Goal: Book appointment/travel/reservation

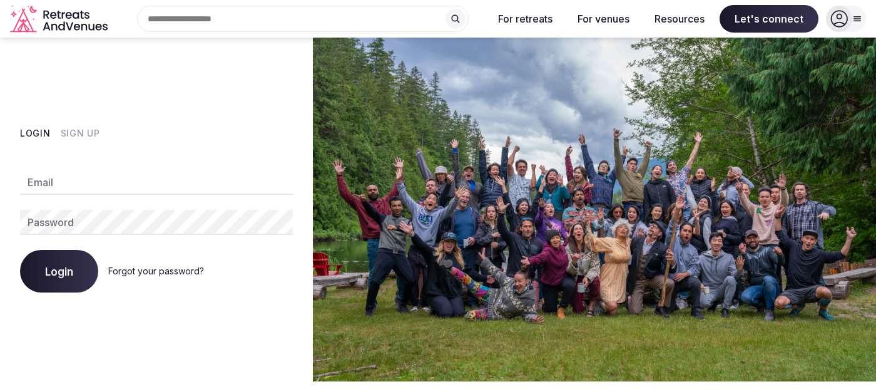
click at [165, 184] on input "Email" at bounding box center [156, 182] width 273 height 25
click at [82, 134] on button "Sign Up" at bounding box center [80, 133] width 39 height 13
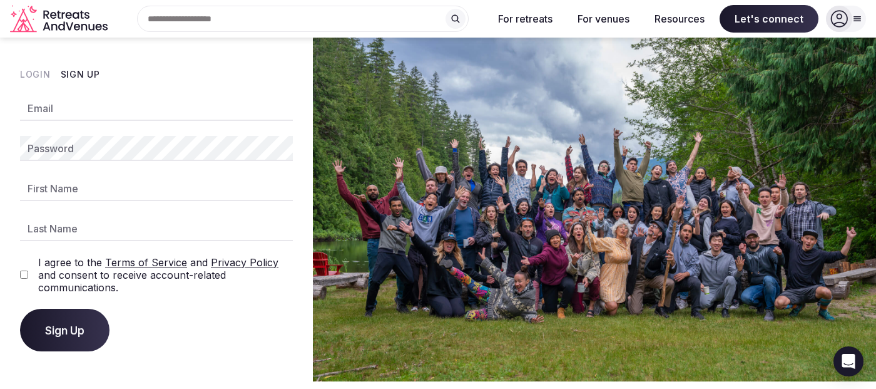
click at [79, 120] on input "Email" at bounding box center [156, 108] width 273 height 25
type input "**********"
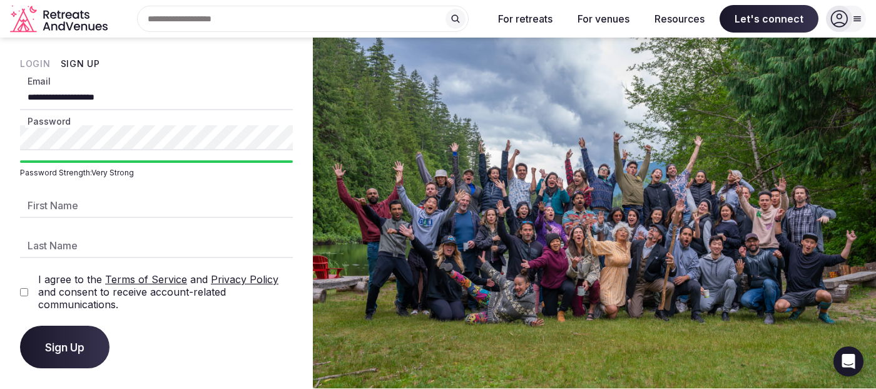
click at [101, 208] on input "First Name" at bounding box center [156, 205] width 273 height 25
type input "*********"
type input "*******"
click at [59, 348] on span "Sign Up" at bounding box center [64, 346] width 39 height 13
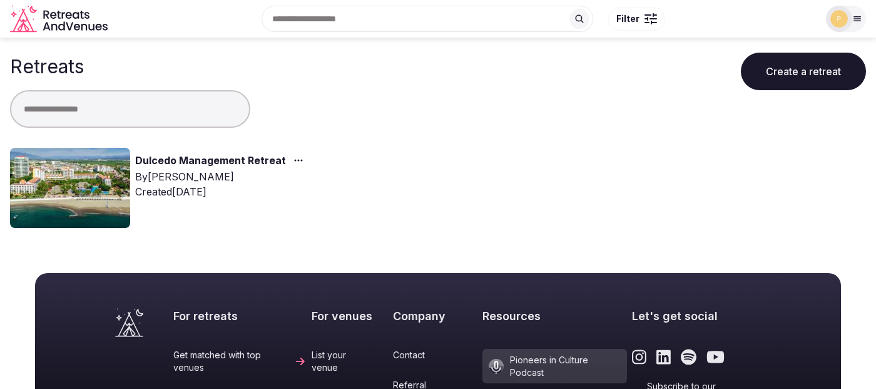
click at [435, 117] on div at bounding box center [438, 109] width 856 height 38
click at [178, 151] on div "Dulcedo Management Retreat By Shay Tippie Created Aug 14th, 2025" at bounding box center [219, 188] width 418 height 80
click at [219, 154] on link "Dulcedo Management Retreat" at bounding box center [210, 161] width 151 height 16
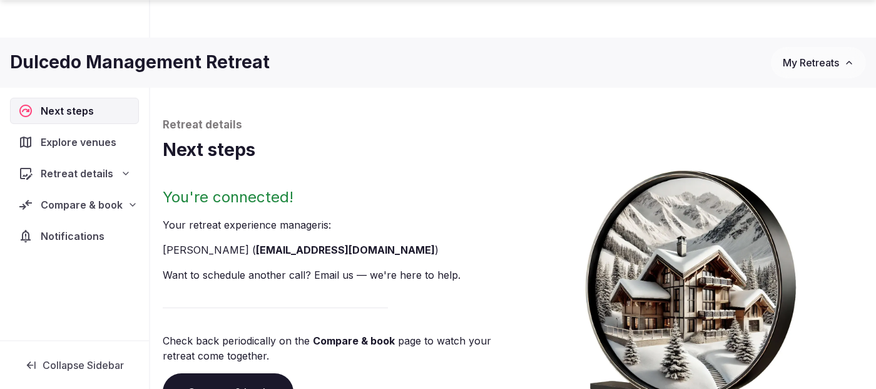
scroll to position [66, 0]
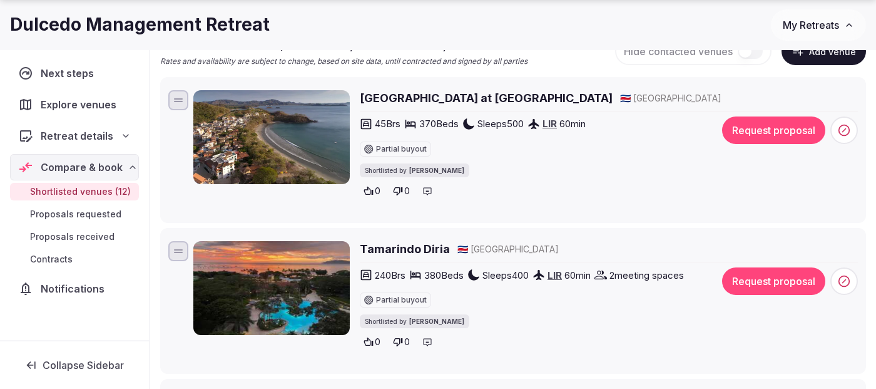
scroll to position [169, 0]
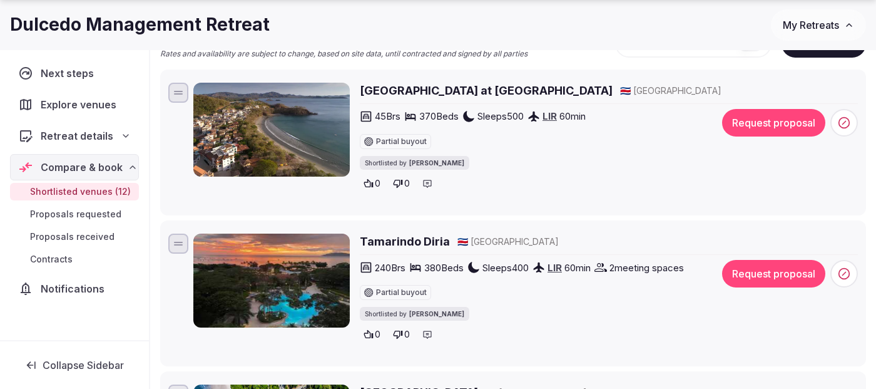
click at [288, 140] on img at bounding box center [271, 130] width 156 height 94
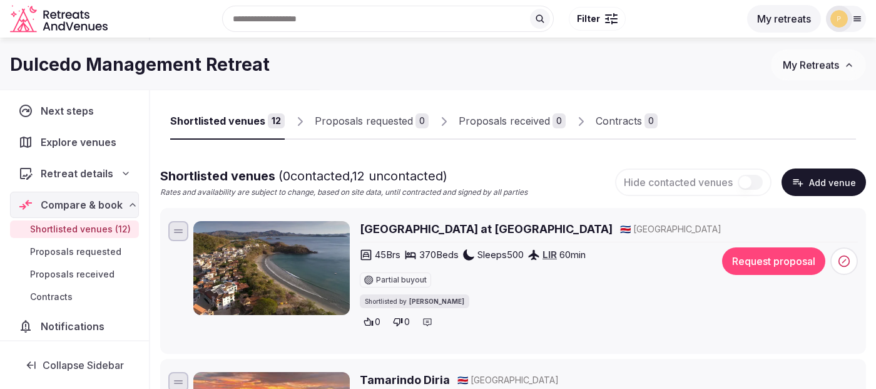
scroll to position [15, 0]
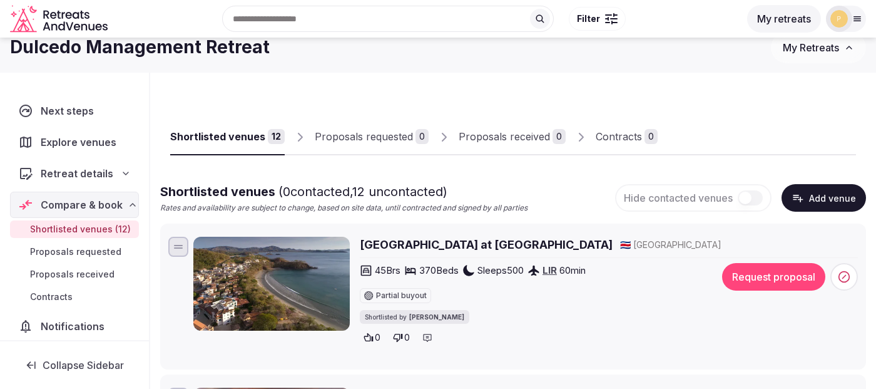
click at [402, 247] on h2 "Santarena Hotel at Las Catalinas" at bounding box center [486, 244] width 253 height 16
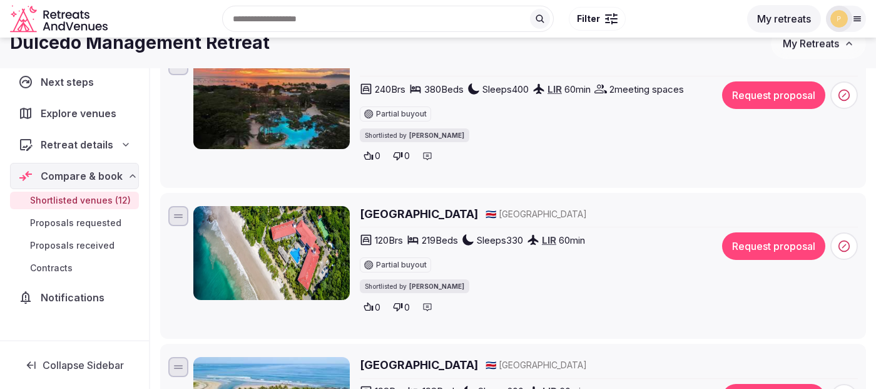
scroll to position [346, 0]
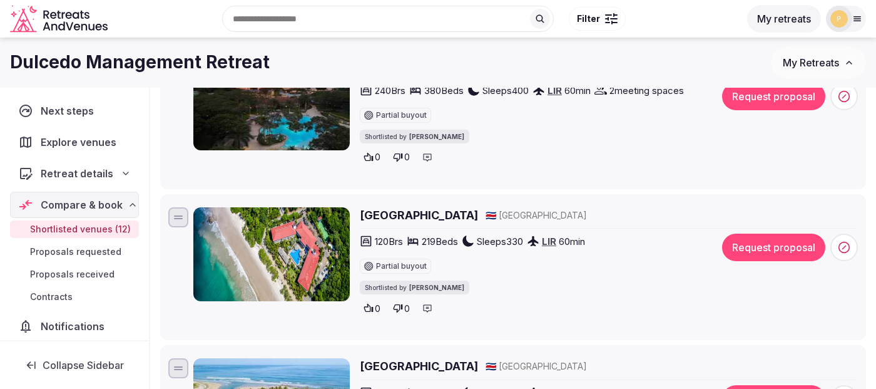
click at [450, 210] on h2 "Margaritaville Beach Resort" at bounding box center [419, 215] width 118 height 16
click at [850, 243] on icon at bounding box center [844, 247] width 13 height 13
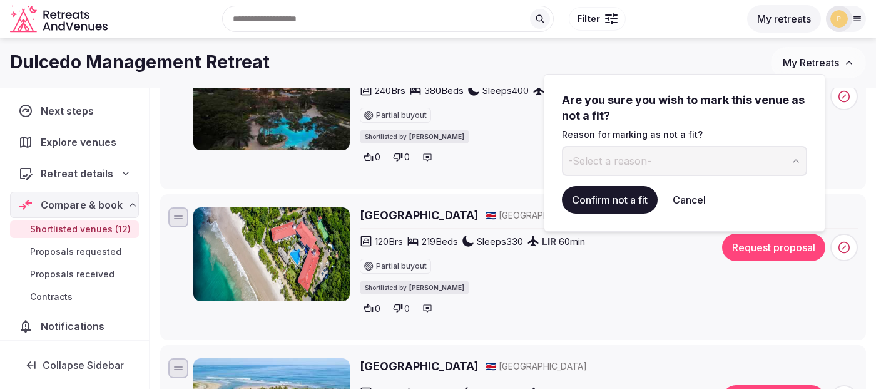
click at [681, 159] on button "-Select a reason-" at bounding box center [684, 161] width 245 height 30
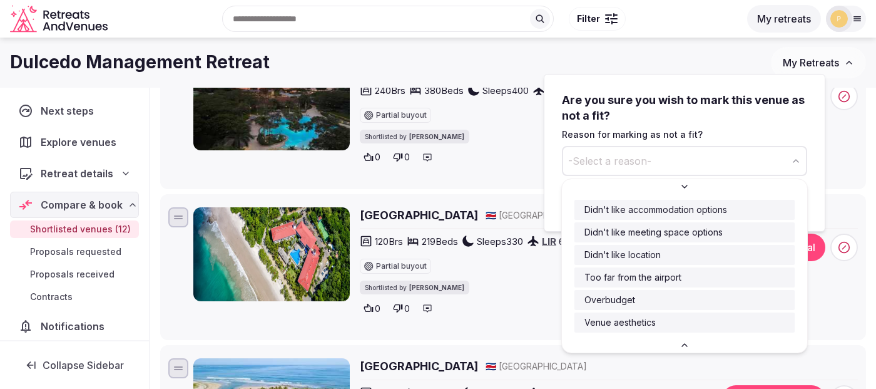
scroll to position [0, 0]
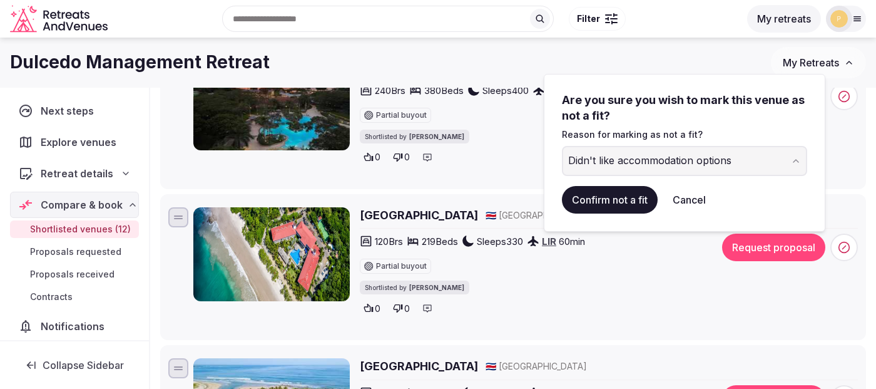
click at [635, 203] on button "Confirm not a fit" at bounding box center [610, 200] width 96 height 28
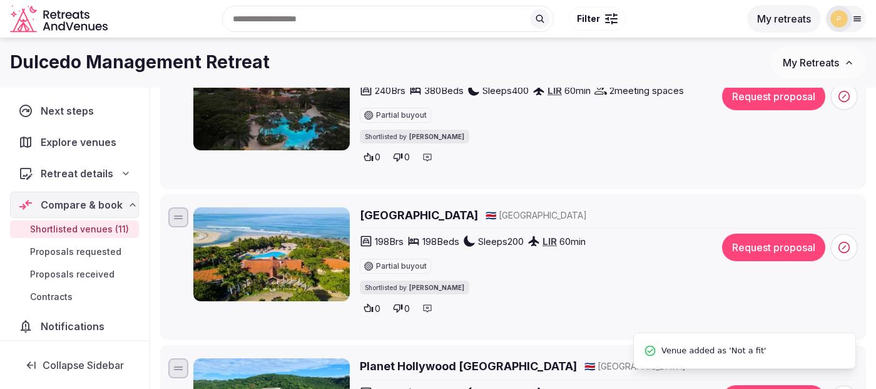
click at [460, 211] on h2 "Occidental Tamarindo Hotel" at bounding box center [419, 215] width 118 height 16
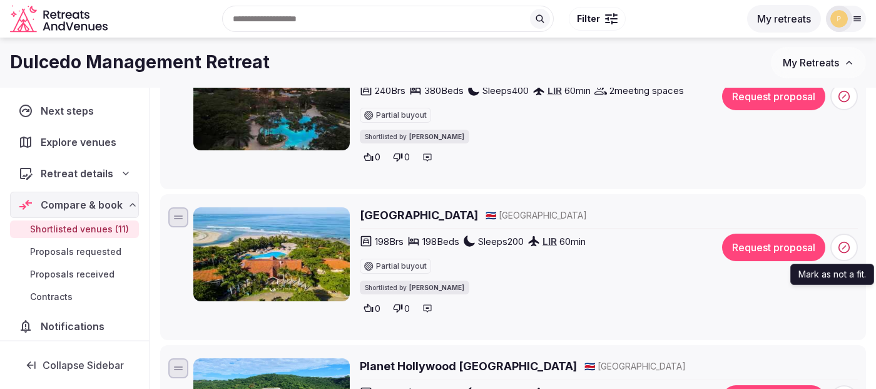
click at [848, 253] on icon at bounding box center [844, 247] width 13 height 13
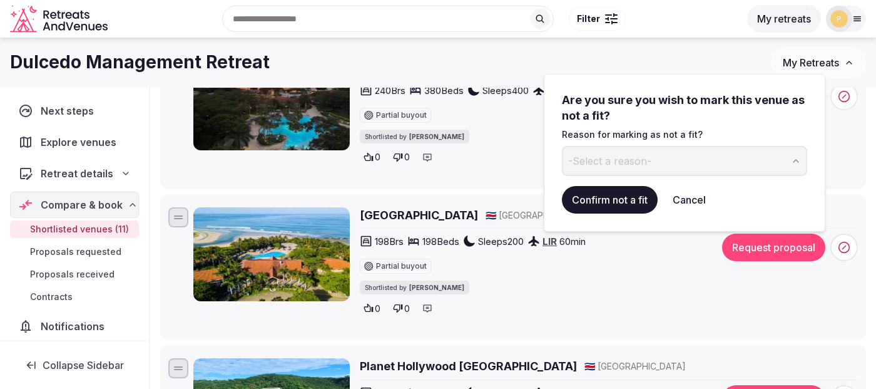
click at [716, 166] on button "-Select a reason-" at bounding box center [684, 161] width 245 height 30
click at [615, 204] on button "Confirm not a fit" at bounding box center [610, 200] width 96 height 28
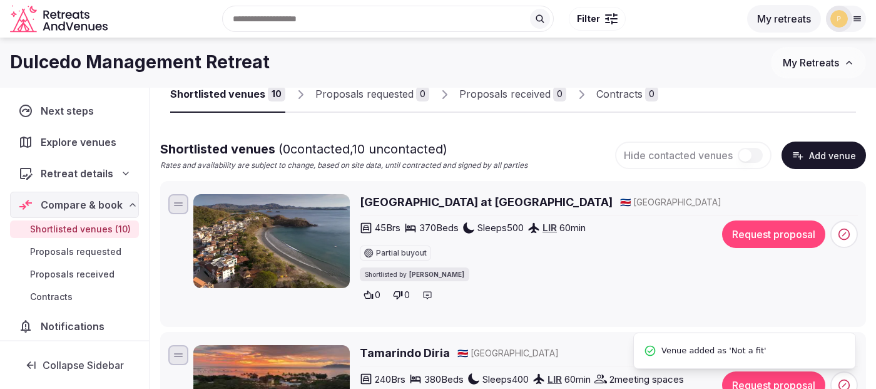
scroll to position [19, 0]
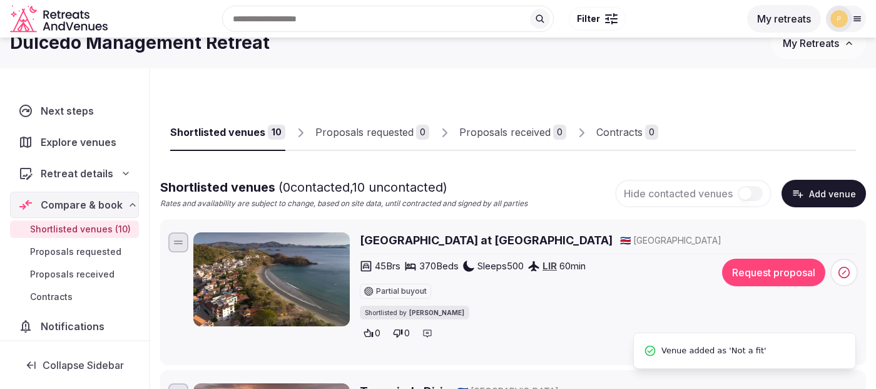
click at [439, 235] on h2 "Santarena Hotel at Las Catalinas" at bounding box center [486, 240] width 253 height 16
click at [735, 263] on button "Request proposal" at bounding box center [773, 272] width 103 height 28
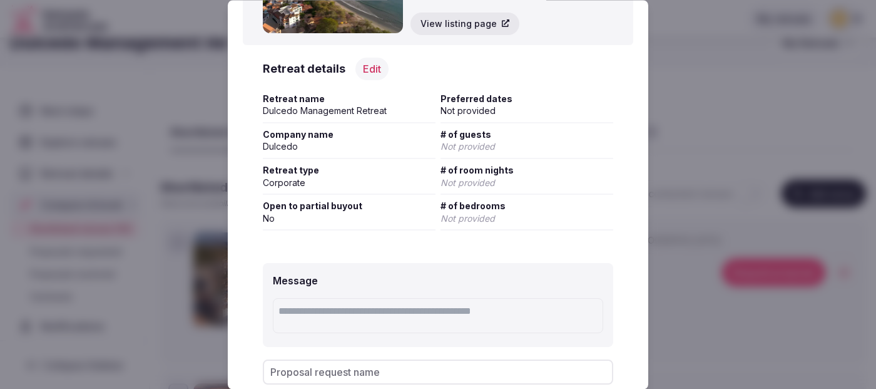
scroll to position [209, 0]
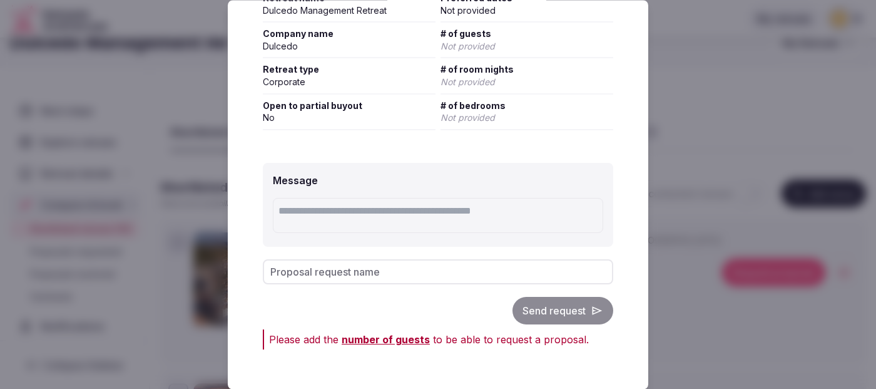
click at [458, 270] on input "Proposal request name" at bounding box center [438, 271] width 350 height 25
type input "********"
click at [576, 307] on div "Send request" at bounding box center [438, 311] width 350 height 28
click at [559, 315] on div "Send request" at bounding box center [438, 311] width 350 height 28
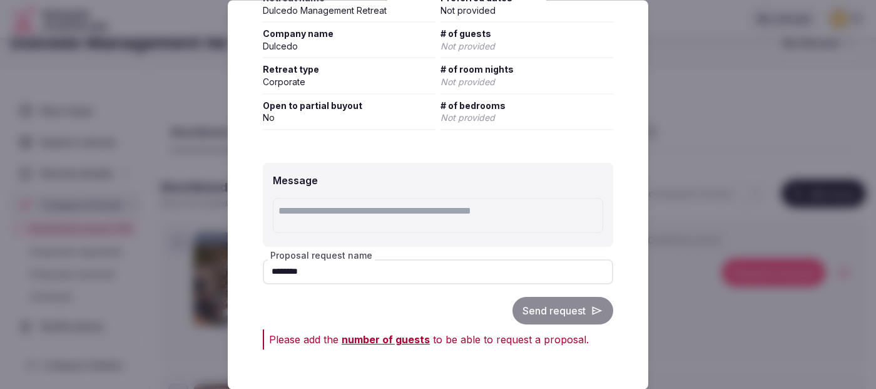
click at [405, 265] on input "********" at bounding box center [438, 271] width 350 height 25
drag, startPoint x: 393, startPoint y: 266, endPoint x: 210, endPoint y: 258, distance: 182.8
click at [367, 209] on textarea at bounding box center [438, 215] width 330 height 35
click at [362, 341] on span "number of guests" at bounding box center [386, 339] width 88 height 13
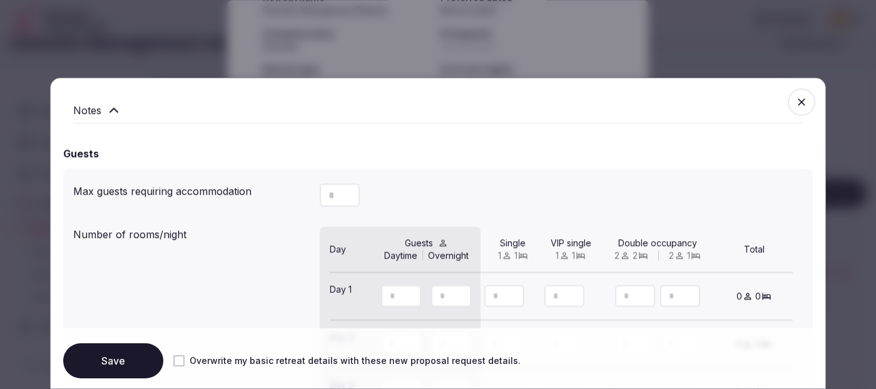
scroll to position [1049, 0]
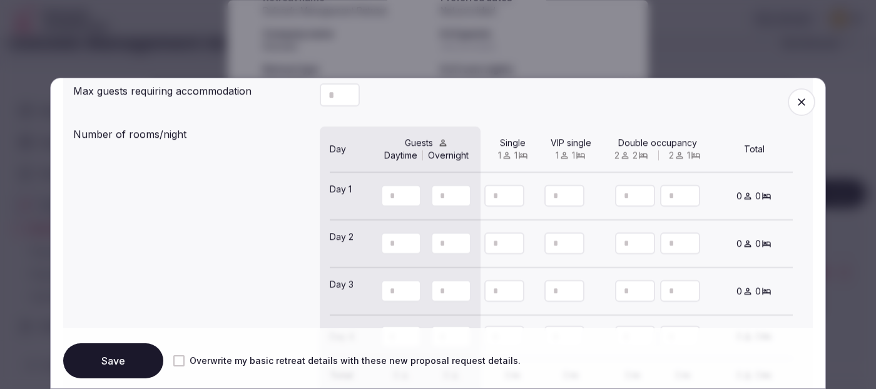
click at [803, 111] on span "button" at bounding box center [802, 102] width 28 height 28
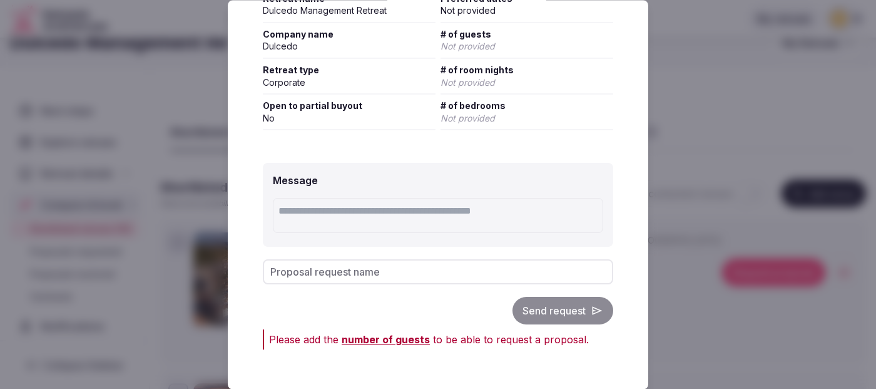
click at [706, 178] on div at bounding box center [438, 194] width 876 height 389
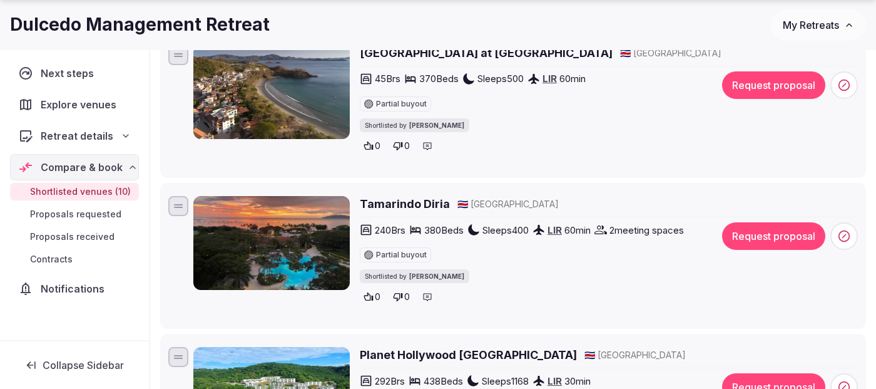
scroll to position [226, 0]
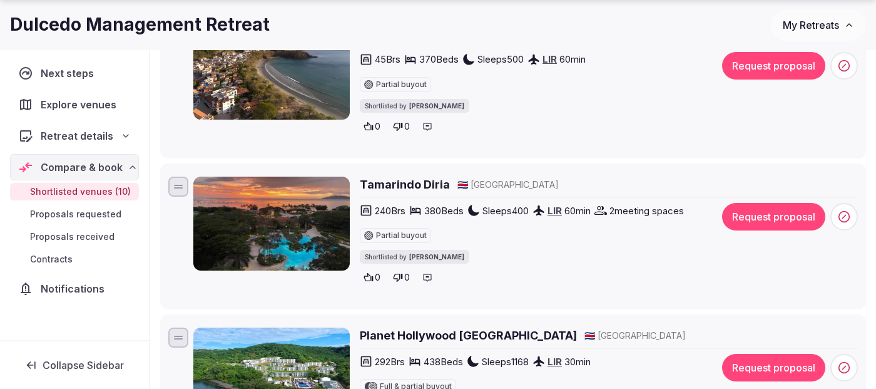
click at [422, 180] on h2 "Tamarindo Diria" at bounding box center [405, 184] width 90 height 16
click at [847, 218] on icon at bounding box center [844, 216] width 13 height 13
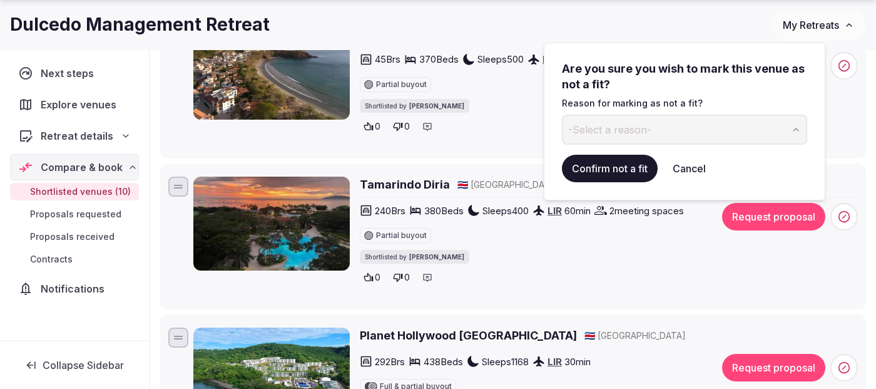
click at [696, 135] on button "-Select a reason-" at bounding box center [684, 129] width 245 height 30
click at [624, 176] on button "Confirm not a fit" at bounding box center [610, 169] width 96 height 28
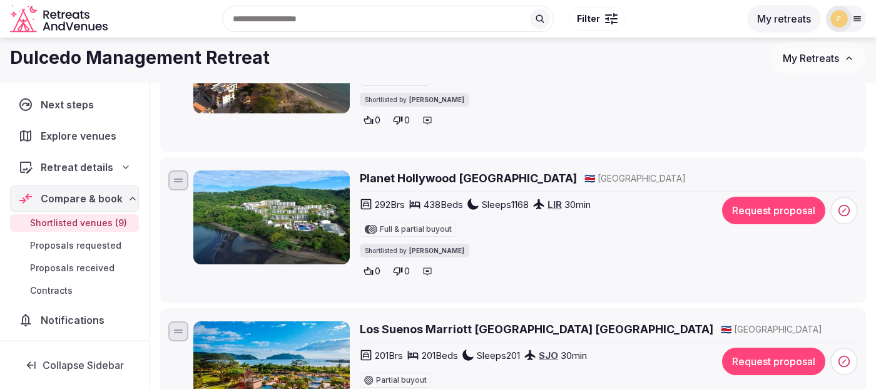
scroll to position [270, 0]
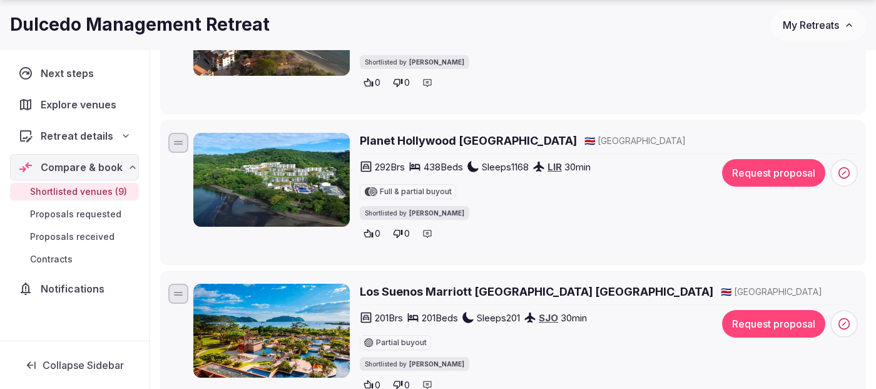
click at [410, 140] on h2 "Planet Hollywood Costa Rica" at bounding box center [468, 141] width 217 height 16
click at [848, 176] on circle at bounding box center [844, 173] width 11 height 11
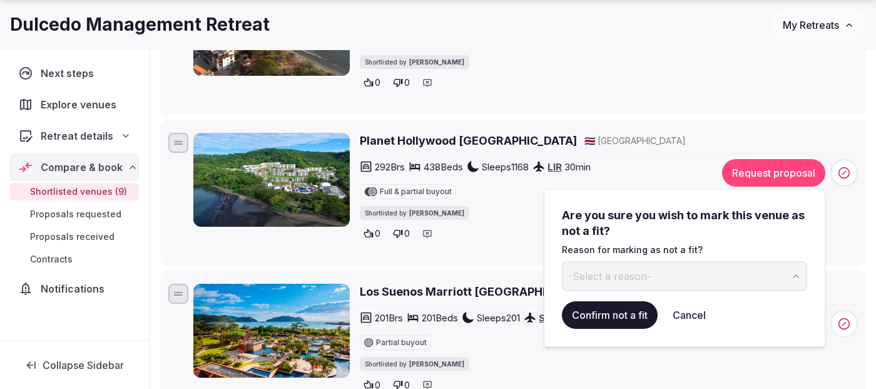
click at [758, 283] on button "-Select a reason-" at bounding box center [684, 276] width 245 height 30
click at [619, 308] on button "Confirm not a fit" at bounding box center [610, 315] width 96 height 28
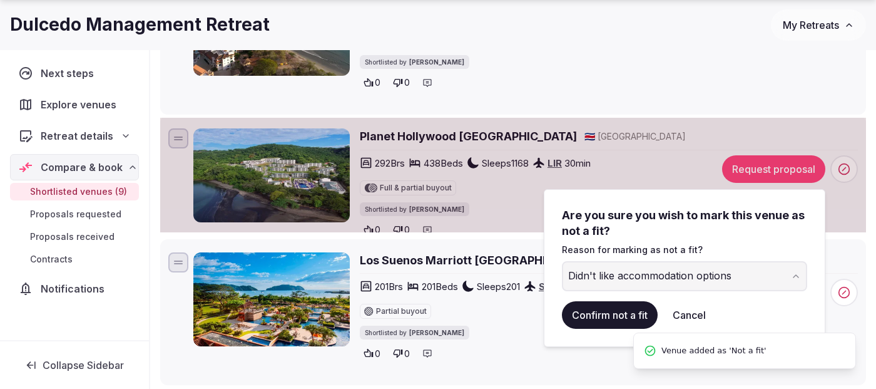
scroll to position [0, 0]
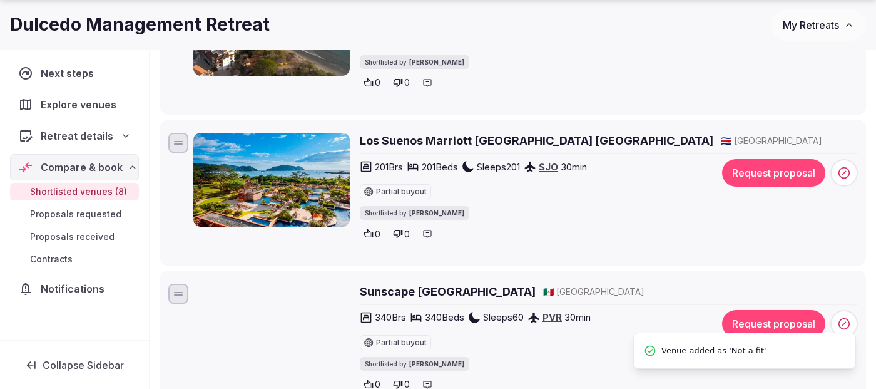
click at [521, 143] on h2 "Los Suenos Marriott Ocean & Golf Resort Costa Rica" at bounding box center [536, 141] width 353 height 16
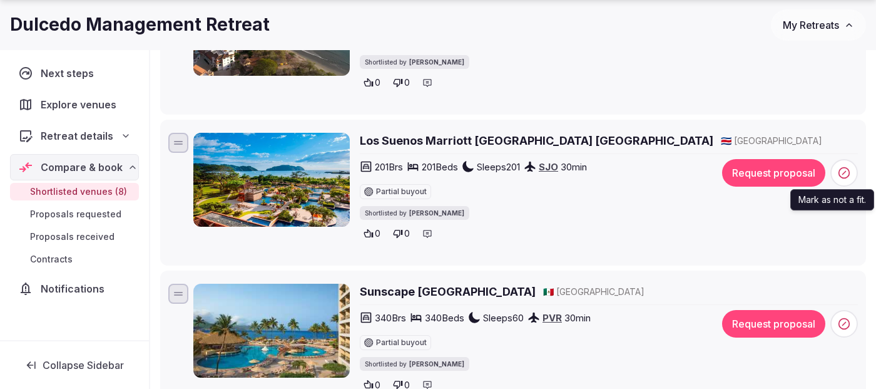
click at [840, 176] on circle at bounding box center [844, 173] width 11 height 11
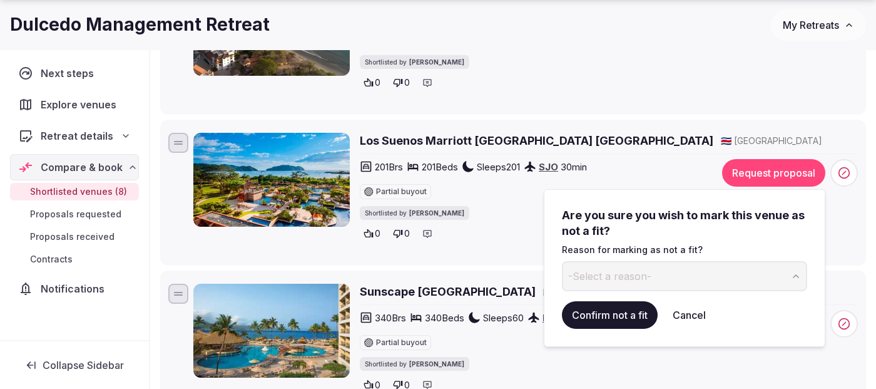
click at [730, 270] on button "-Select a reason-" at bounding box center [684, 276] width 245 height 30
click at [602, 310] on button "Confirm not a fit" at bounding box center [610, 315] width 96 height 28
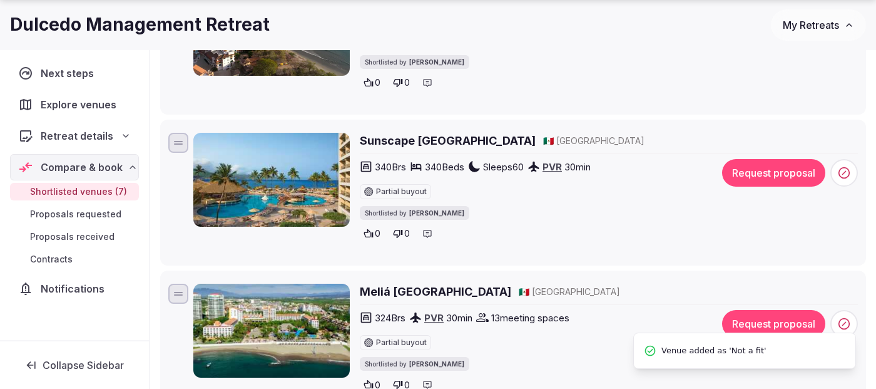
click at [386, 139] on h2 "Sunscape Puerto Vallarta Resort" at bounding box center [448, 141] width 176 height 16
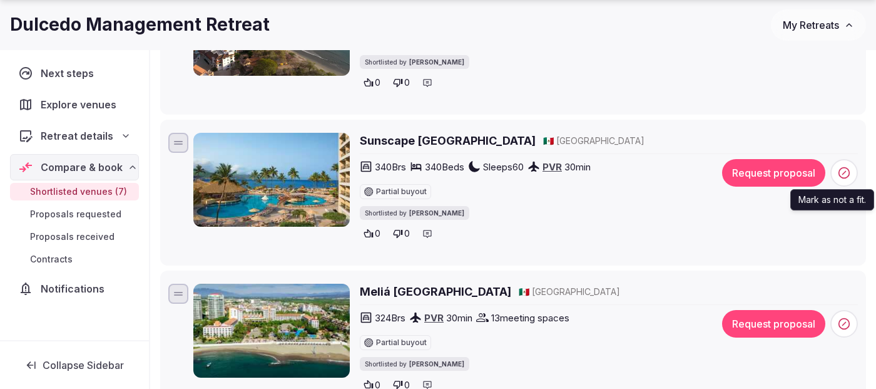
click at [843, 171] on icon at bounding box center [844, 172] width 13 height 13
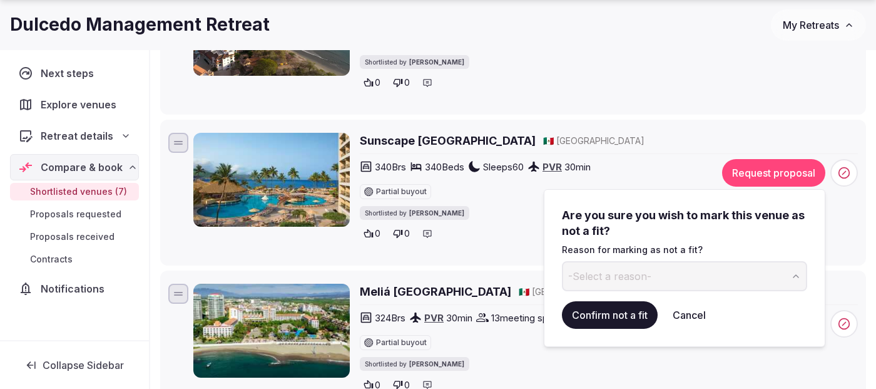
click at [717, 274] on button "-Select a reason-" at bounding box center [684, 276] width 245 height 30
click at [599, 318] on button "Confirm not a fit" at bounding box center [610, 315] width 96 height 28
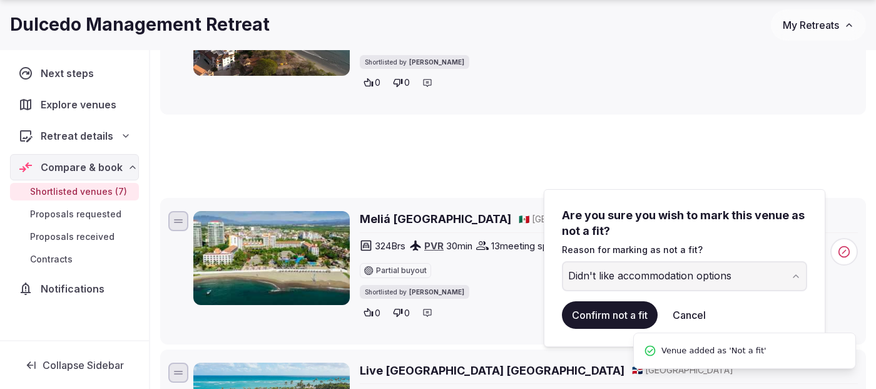
scroll to position [43, 0]
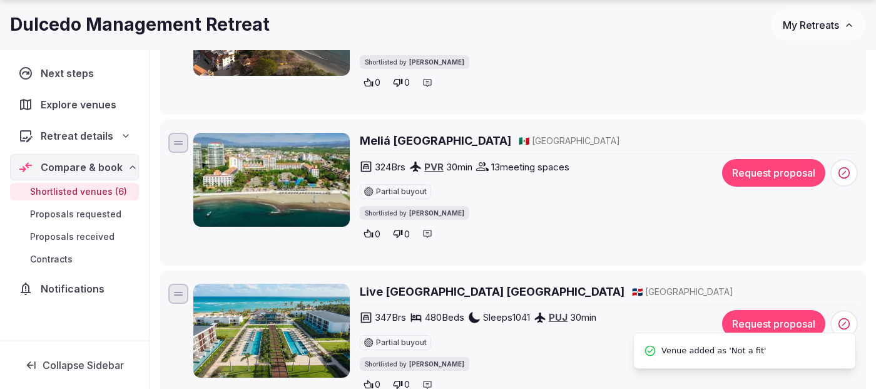
click at [414, 139] on h2 "Meliá Puerto Vallarta" at bounding box center [435, 141] width 151 height 16
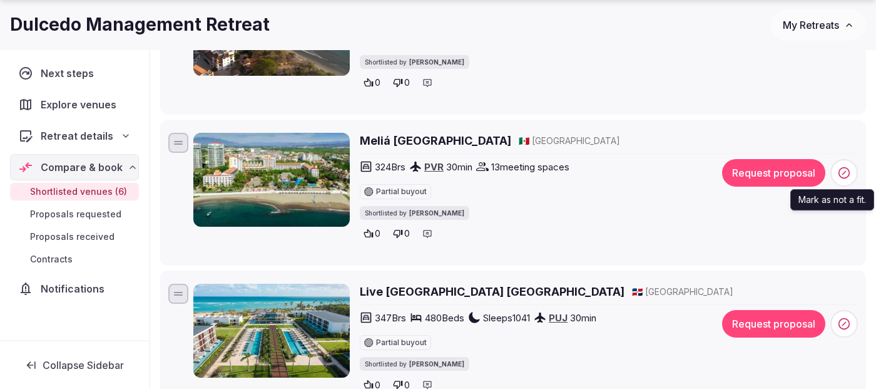
click at [847, 168] on circle at bounding box center [844, 173] width 11 height 11
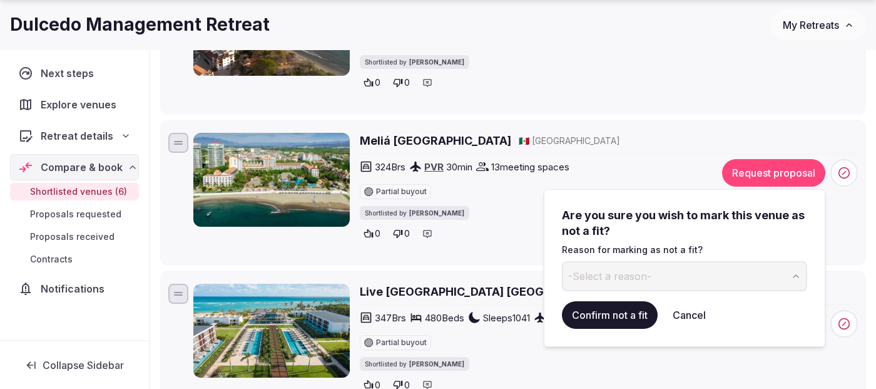
click at [718, 273] on button "-Select a reason-" at bounding box center [684, 276] width 245 height 30
click at [618, 326] on button "Confirm not a fit" at bounding box center [610, 315] width 96 height 28
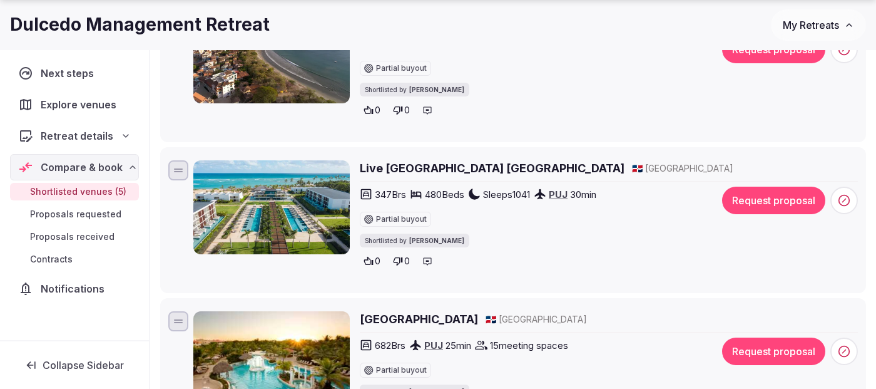
scroll to position [255, 0]
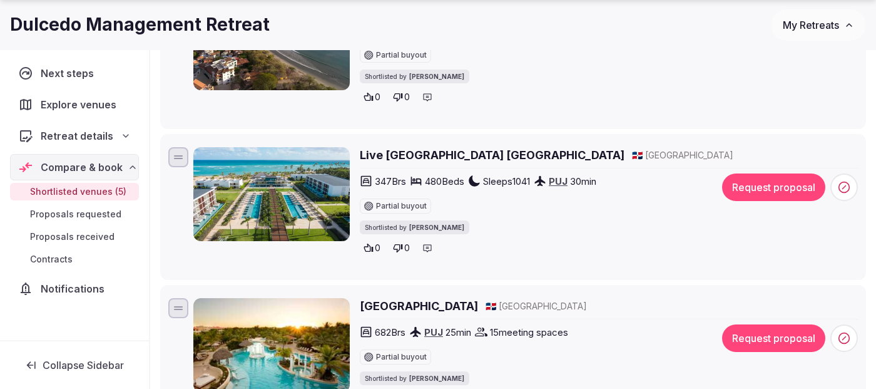
click at [477, 152] on h2 "Live Aqua Beach Resort Punta Cana" at bounding box center [492, 155] width 265 height 16
click at [839, 186] on circle at bounding box center [844, 187] width 11 height 11
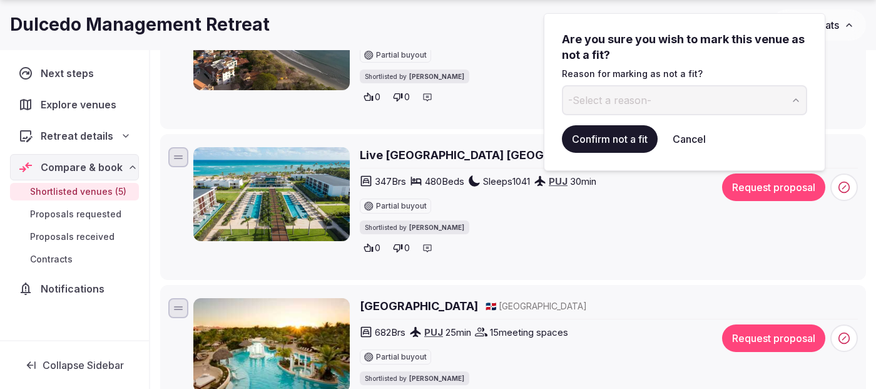
click at [722, 103] on button "-Select a reason-" at bounding box center [684, 100] width 245 height 30
click at [592, 138] on button "Confirm not a fit" at bounding box center [610, 139] width 96 height 28
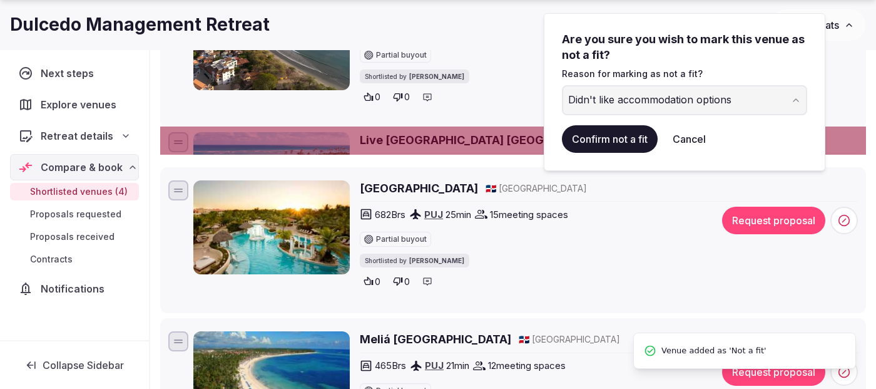
scroll to position [0, 0]
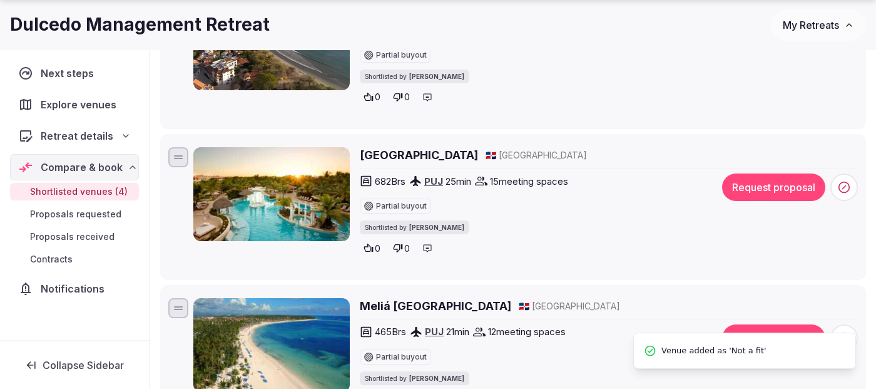
click at [478, 155] on h2 "Meliá Caribe Beach Resort" at bounding box center [419, 155] width 118 height 16
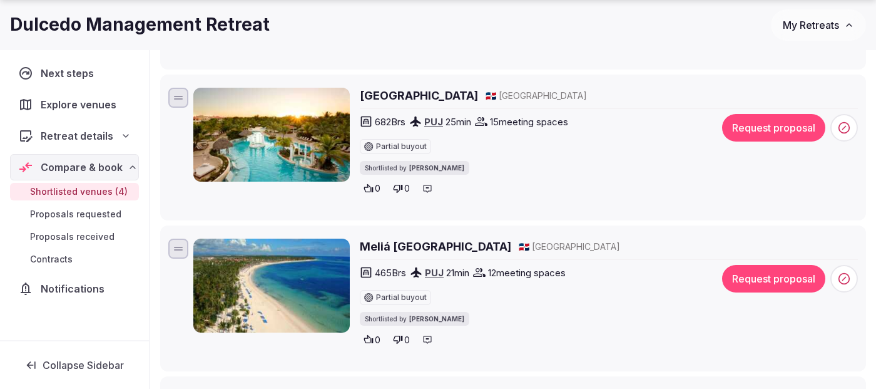
scroll to position [352, 0]
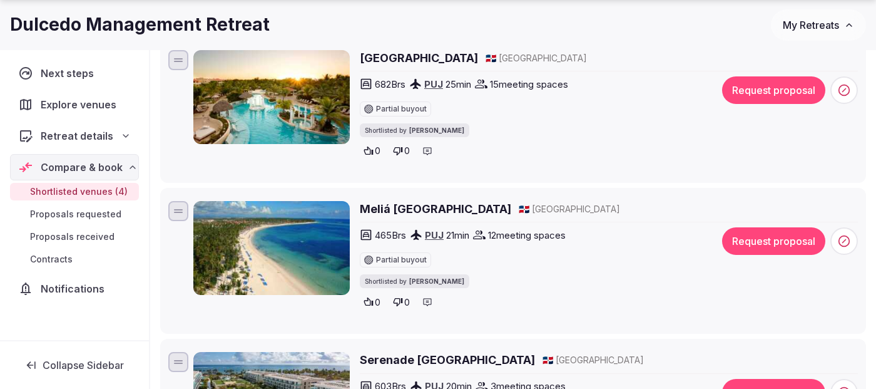
click at [434, 209] on h2 "Meliá Punta Cana Beach Resort" at bounding box center [435, 209] width 151 height 16
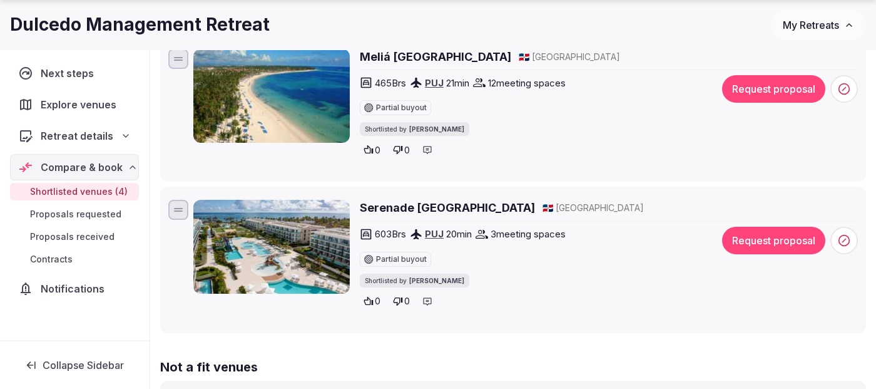
scroll to position [507, 0]
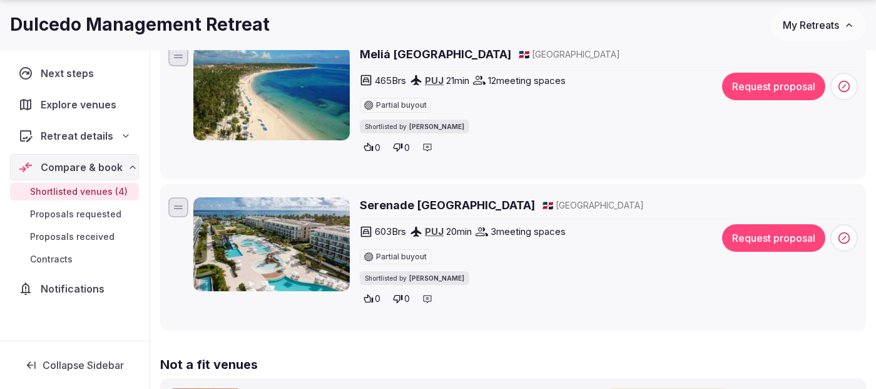
click at [433, 206] on h2 "Serenade [GEOGRAPHIC_DATA]" at bounding box center [447, 205] width 175 height 16
click at [847, 235] on icon at bounding box center [844, 237] width 13 height 13
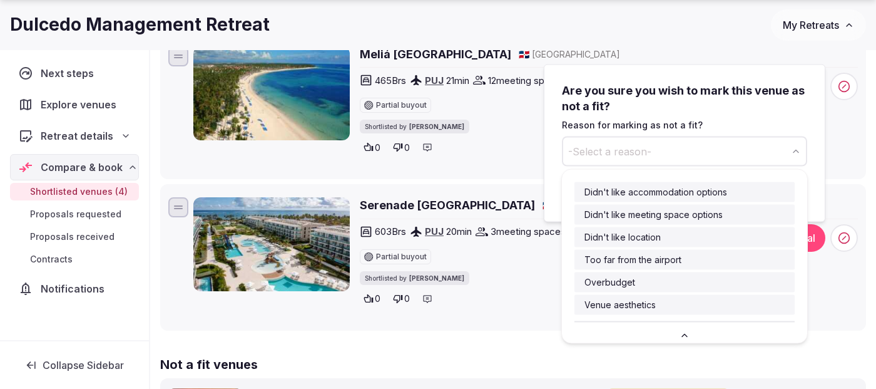
click at [684, 155] on button "-Select a reason-" at bounding box center [684, 151] width 245 height 30
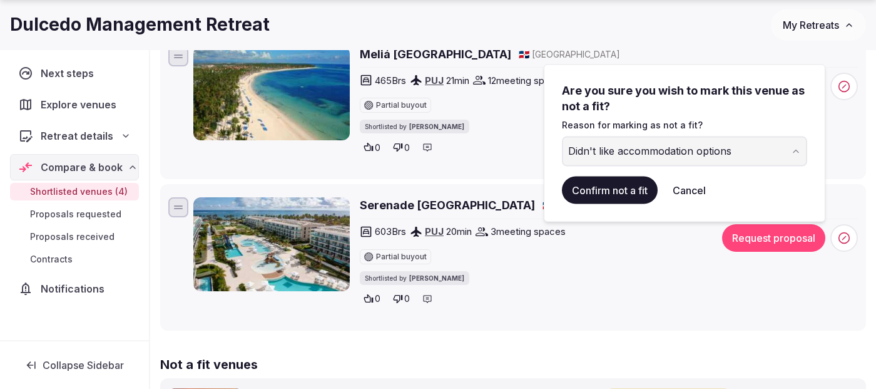
click at [591, 199] on button "Confirm not a fit" at bounding box center [610, 190] width 96 height 28
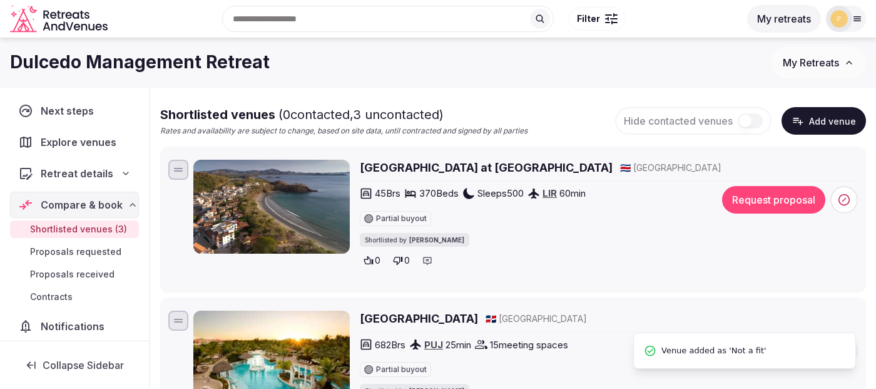
scroll to position [90, 0]
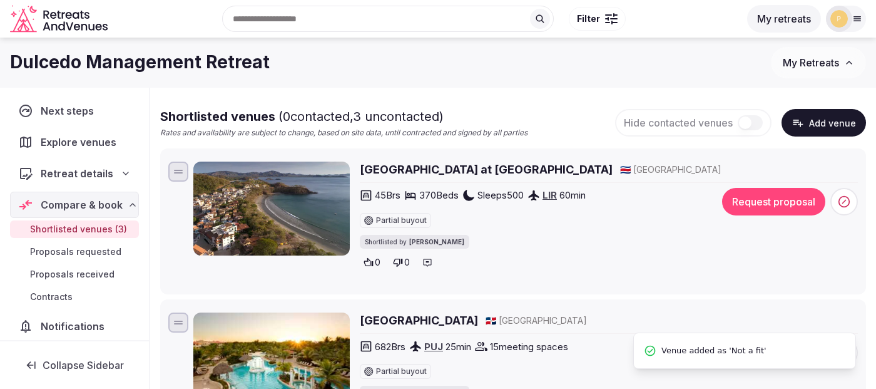
click at [763, 210] on button "Request proposal" at bounding box center [773, 202] width 103 height 28
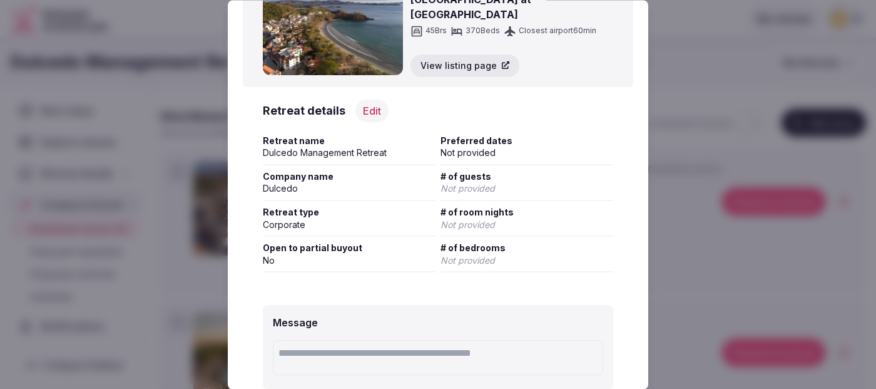
scroll to position [30, 0]
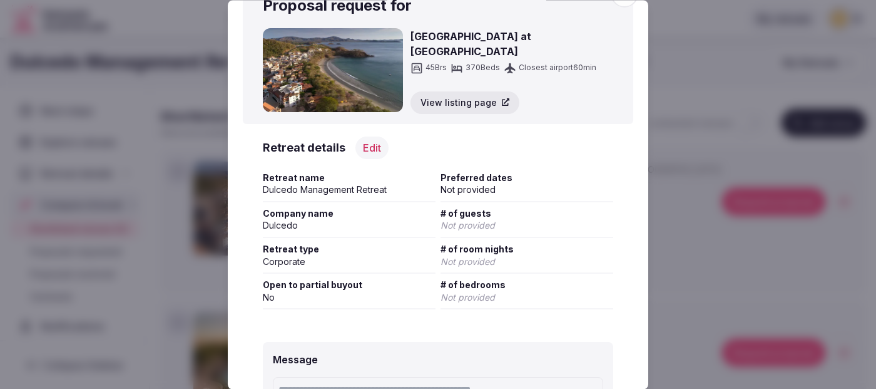
click at [376, 149] on button "Edit" at bounding box center [371, 147] width 33 height 23
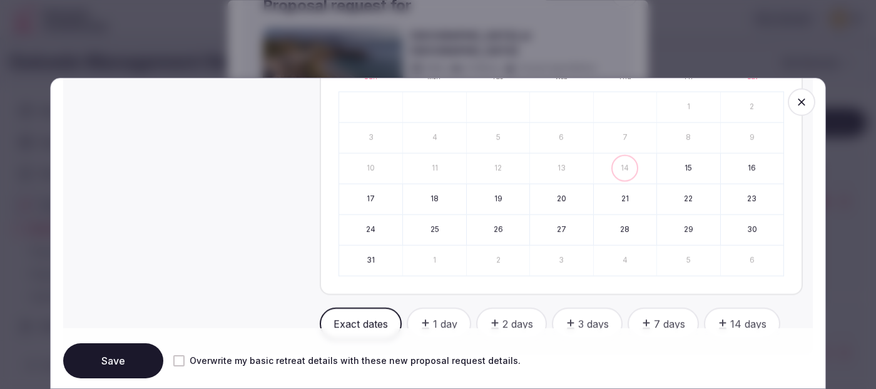
scroll to position [476, 0]
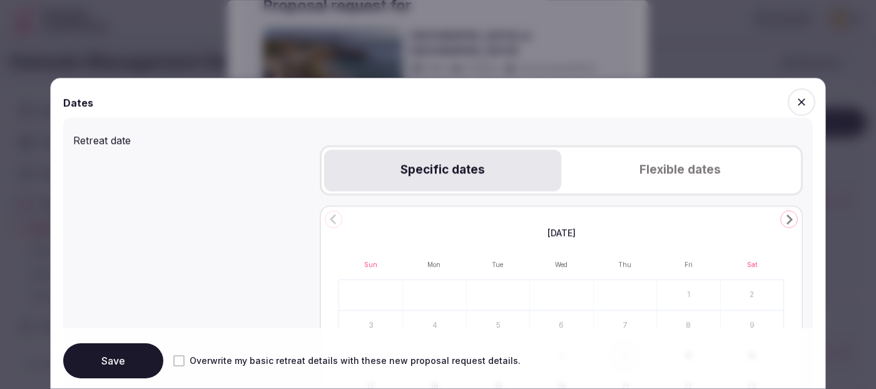
click at [661, 164] on button "Flexible dates" at bounding box center [679, 170] width 237 height 41
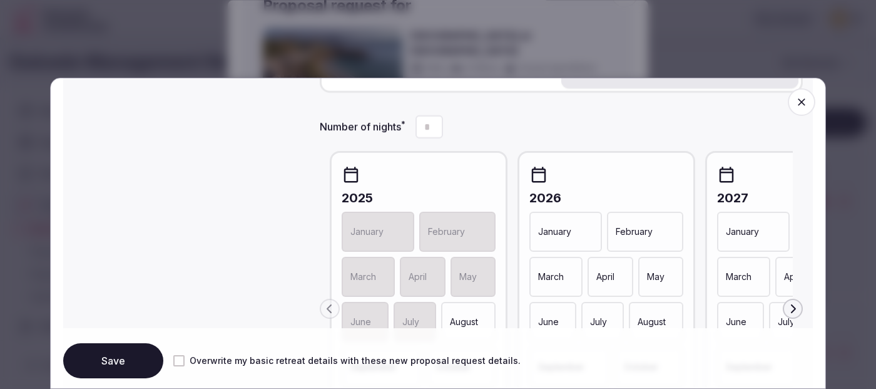
scroll to position [531, 0]
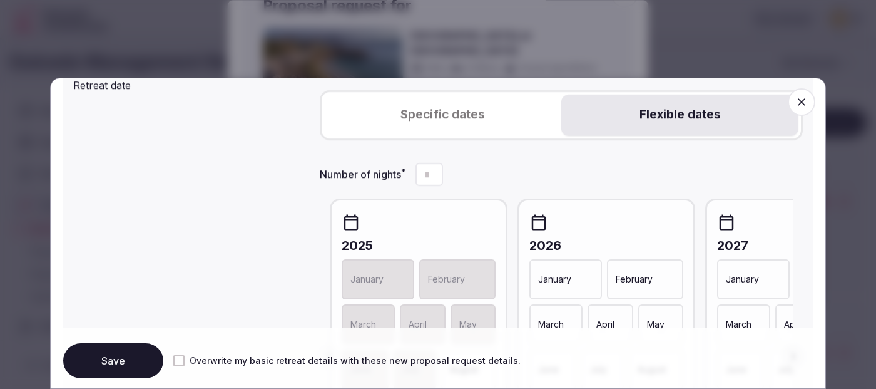
click at [477, 283] on div "February" at bounding box center [457, 279] width 76 height 40
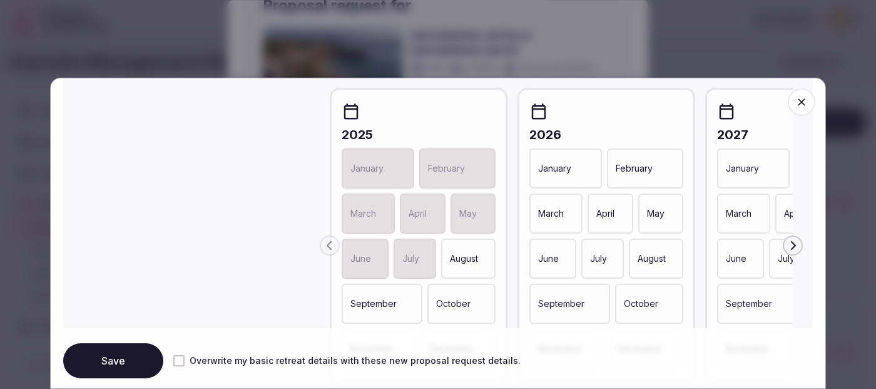
scroll to position [644, 0]
click at [793, 243] on icon "button" at bounding box center [793, 243] width 5 height 9
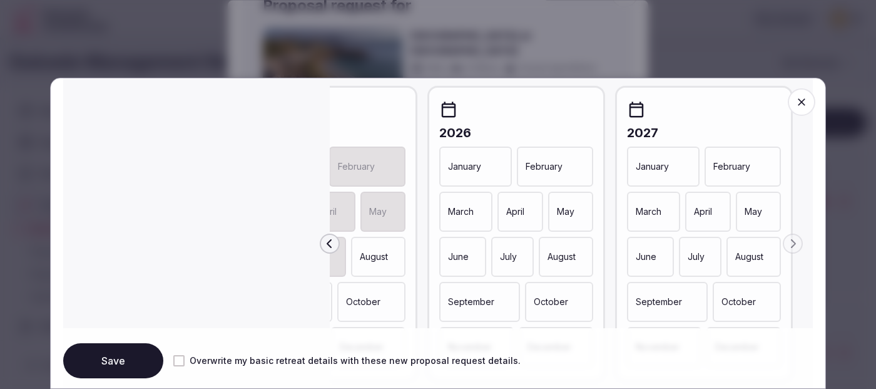
click at [545, 166] on p "February" at bounding box center [544, 166] width 37 height 13
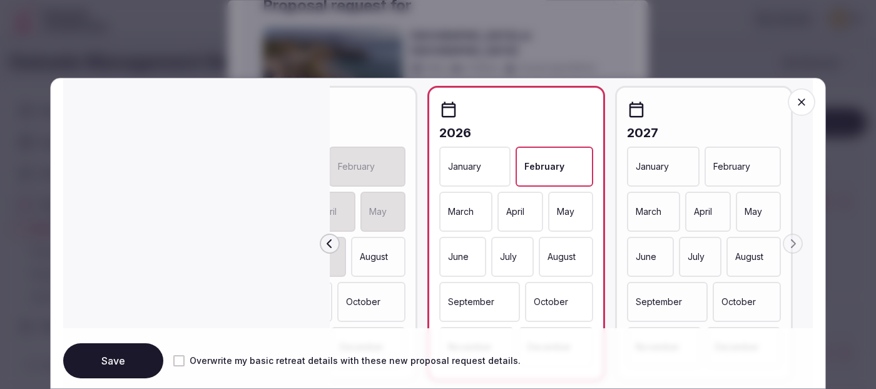
click at [474, 217] on p "March" at bounding box center [461, 211] width 26 height 13
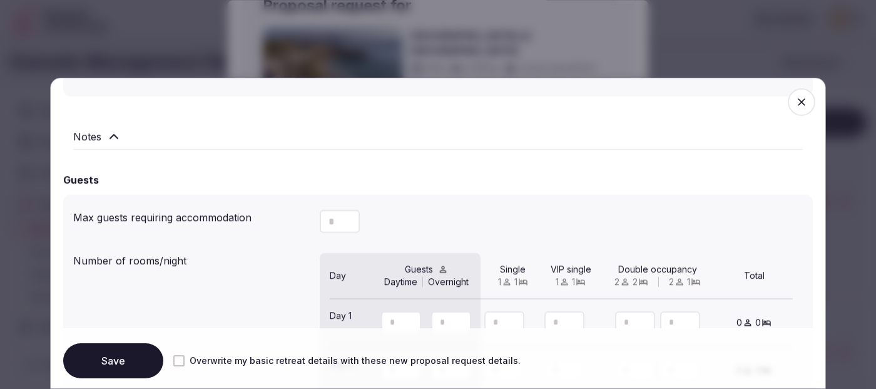
scroll to position [969, 0]
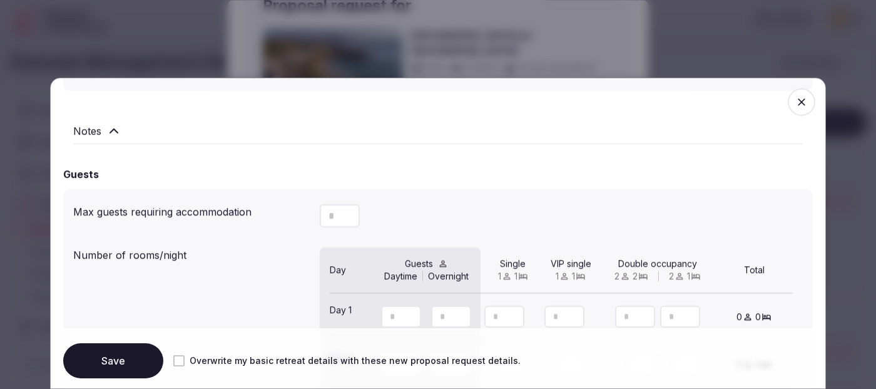
click at [340, 215] on button "Increment" at bounding box center [350, 210] width 20 height 12
click at [349, 213] on icon "Increment" at bounding box center [350, 210] width 10 height 10
click at [353, 226] on icon "Decrement" at bounding box center [350, 221] width 10 height 10
drag, startPoint x: 338, startPoint y: 218, endPoint x: 318, endPoint y: 218, distance: 20.6
click at [320, 218] on input "*" at bounding box center [340, 215] width 40 height 23
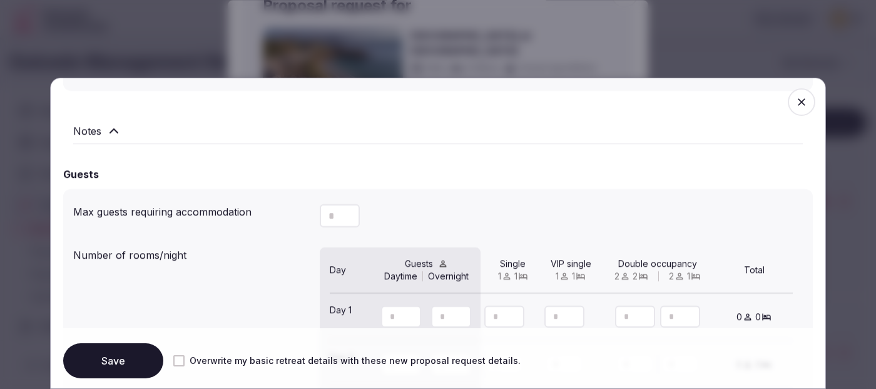
type input "**"
click at [530, 193] on div "Max guests requiring accommodation ** Number of rooms/night Day Guests Daytime …" at bounding box center [438, 380] width 750 height 383
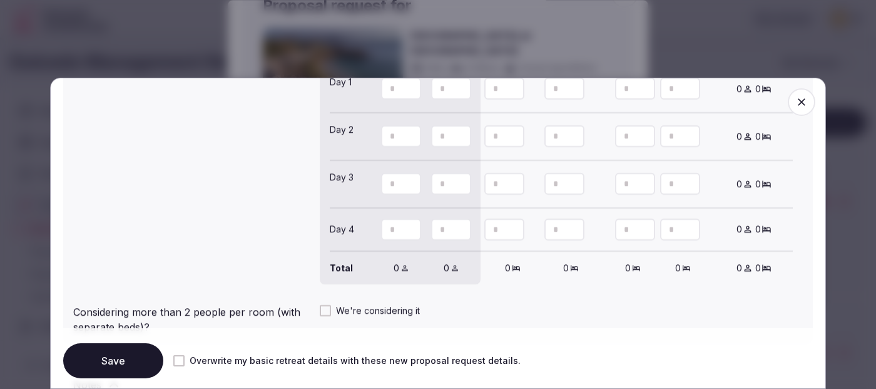
scroll to position [1336, 0]
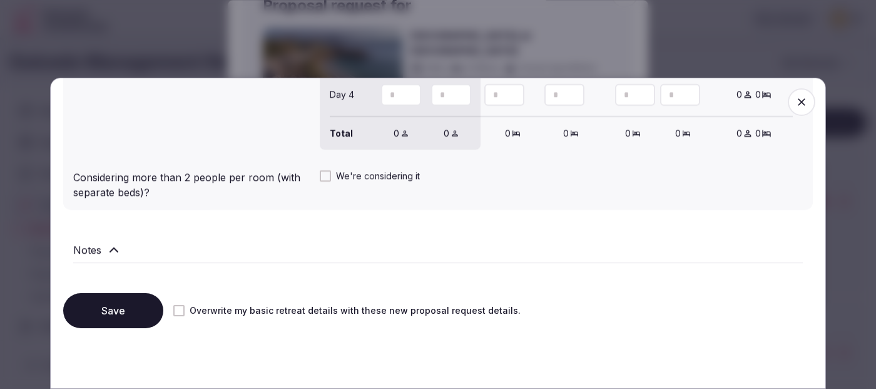
click at [135, 311] on button "Save" at bounding box center [113, 310] width 100 height 35
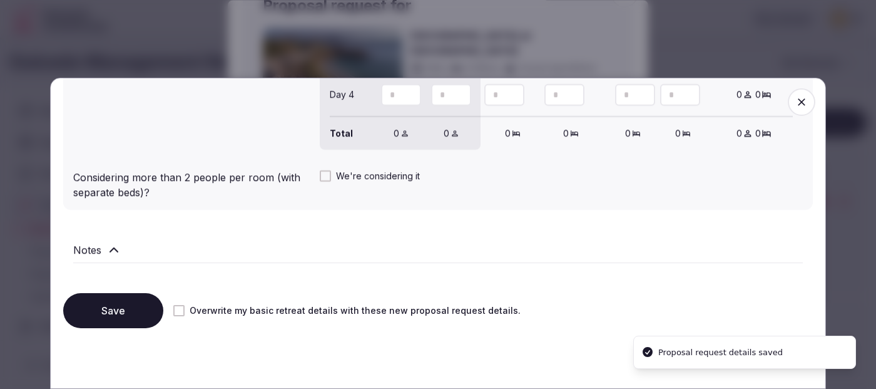
click at [802, 104] on icon "button" at bounding box center [801, 102] width 13 height 13
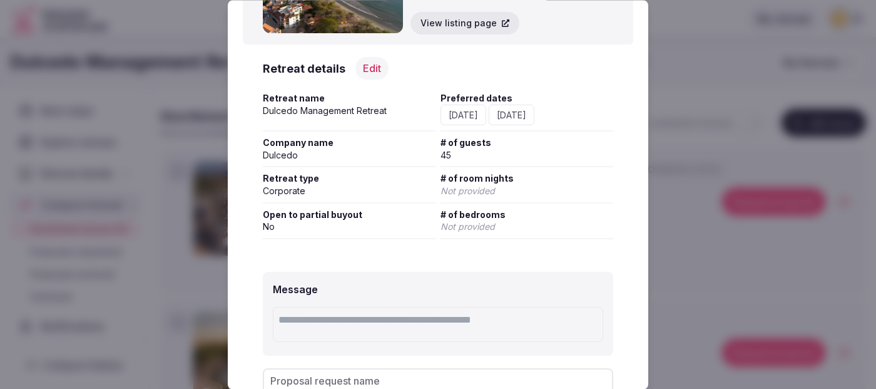
scroll to position [188, 0]
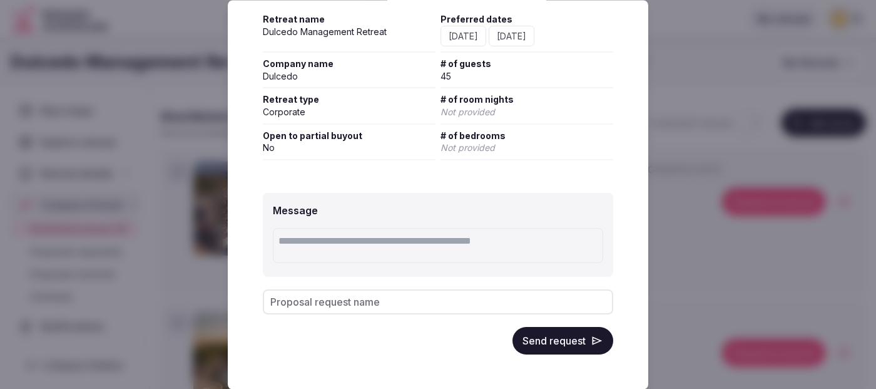
click at [522, 292] on input "Proposal request name" at bounding box center [438, 301] width 350 height 25
type input "*"
type input "********"
click at [547, 340] on button "Send request" at bounding box center [562, 341] width 101 height 28
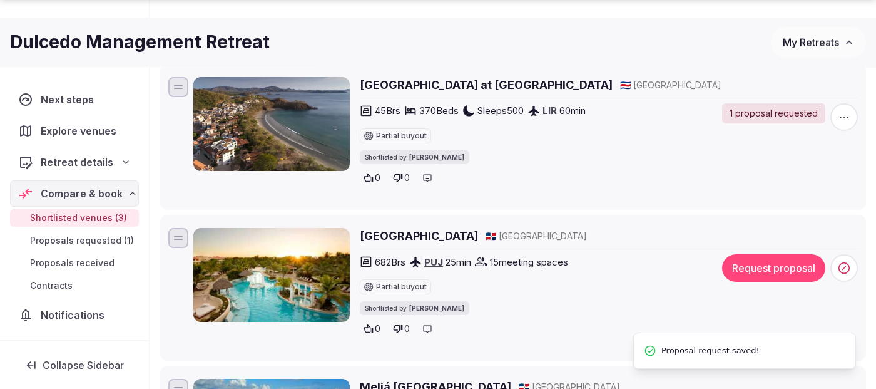
scroll to position [176, 0]
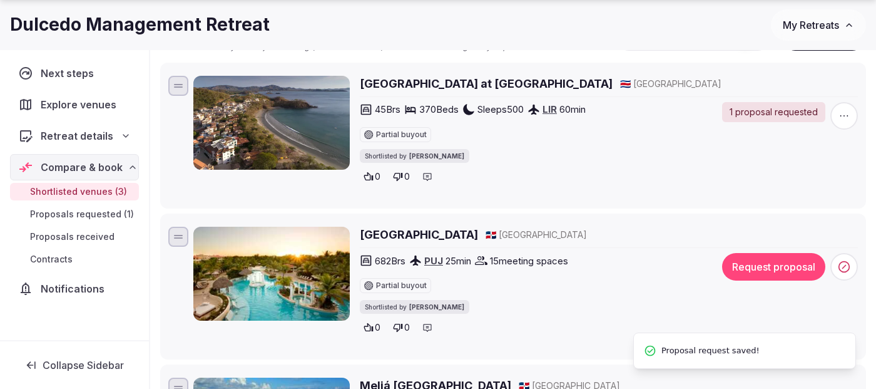
click at [781, 262] on button "Request proposal" at bounding box center [773, 267] width 103 height 28
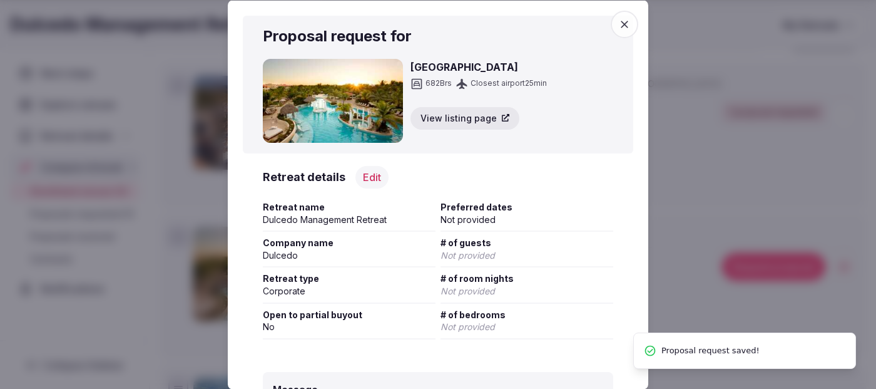
scroll to position [31, 0]
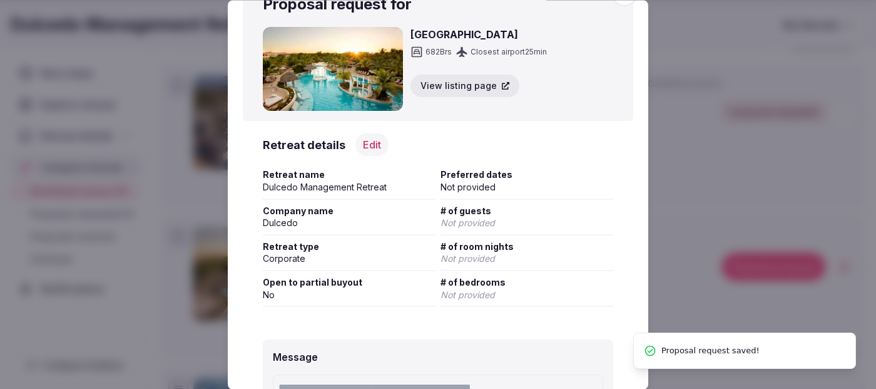
click at [369, 142] on button "Edit" at bounding box center [371, 145] width 33 height 23
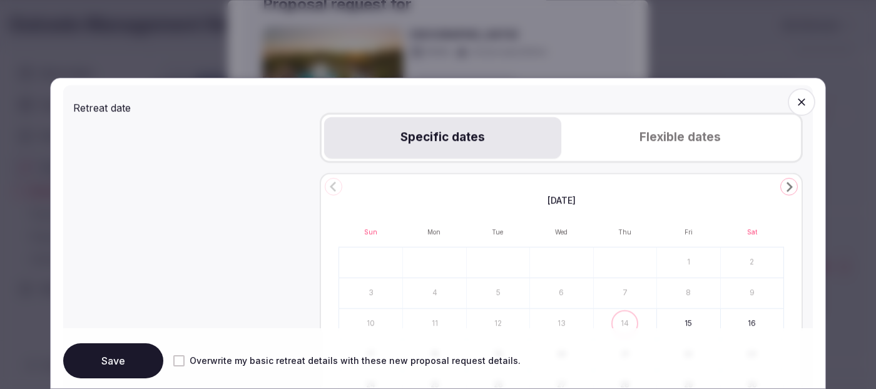
scroll to position [511, 0]
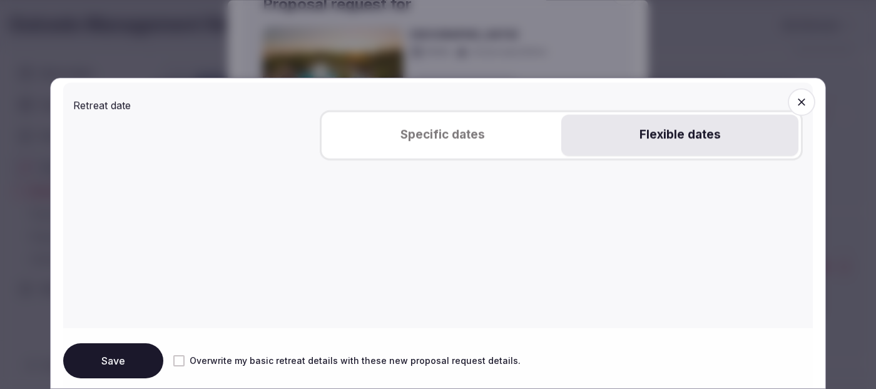
click at [663, 136] on button "Flexible dates" at bounding box center [679, 134] width 237 height 41
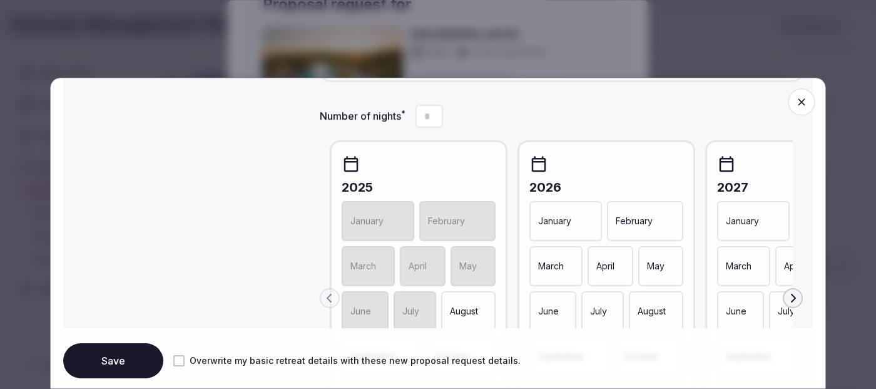
scroll to position [614, 0]
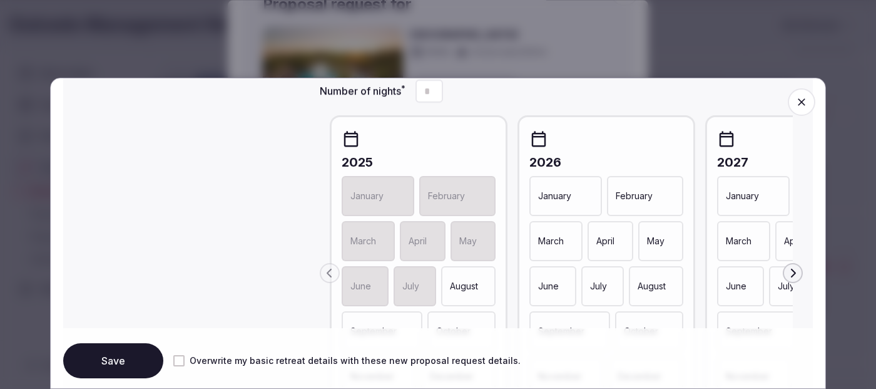
click at [651, 198] on p "February" at bounding box center [634, 196] width 37 height 13
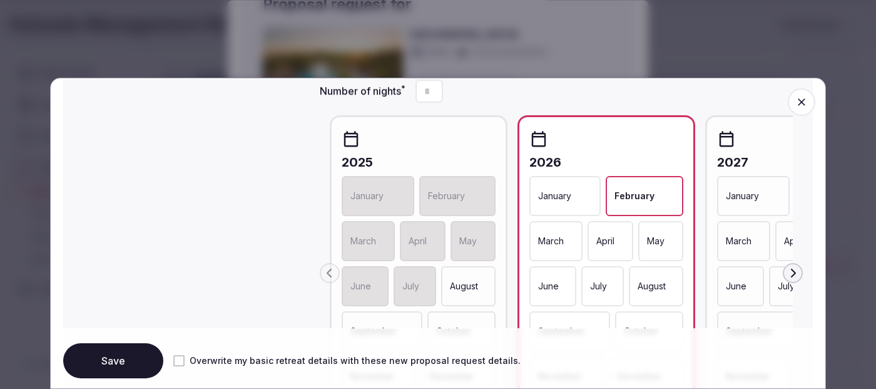
click at [563, 244] on p "March" at bounding box center [551, 241] width 26 height 13
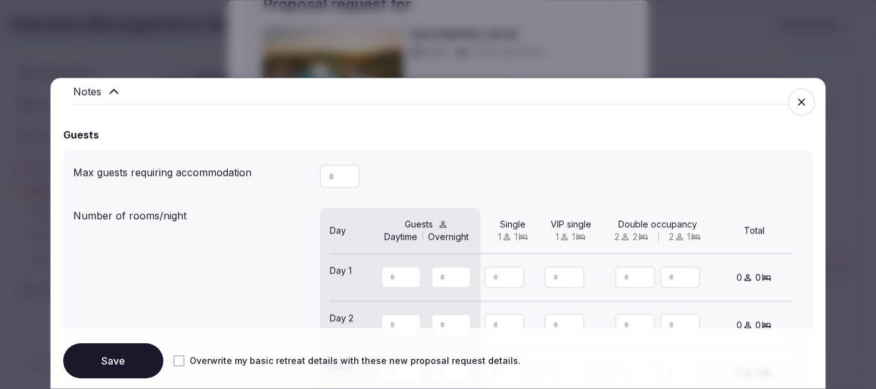
scroll to position [1010, 0]
click at [345, 173] on icon "Increment" at bounding box center [350, 168] width 10 height 10
drag, startPoint x: 338, startPoint y: 176, endPoint x: 325, endPoint y: 176, distance: 12.5
click at [325, 176] on input "*" at bounding box center [340, 174] width 40 height 23
type input "*"
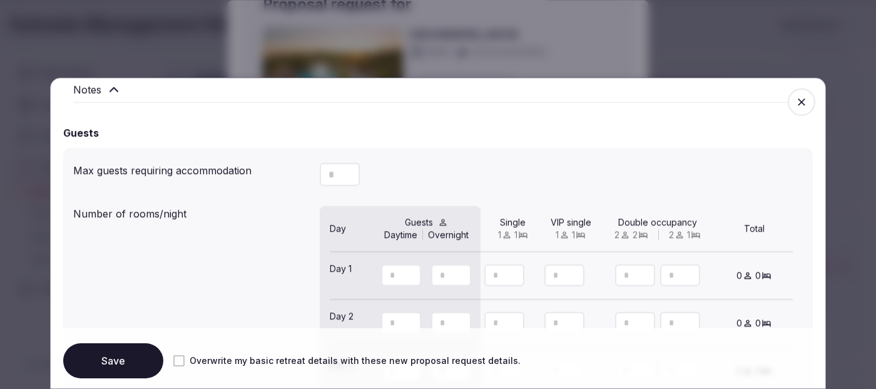
type input "**"
click at [407, 161] on div "**" at bounding box center [561, 174] width 483 height 33
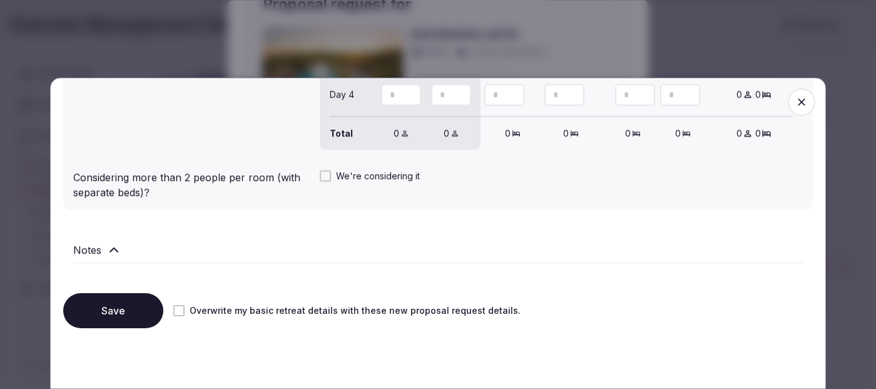
scroll to position [1336, 0]
click at [133, 312] on button "Save" at bounding box center [113, 310] width 100 height 35
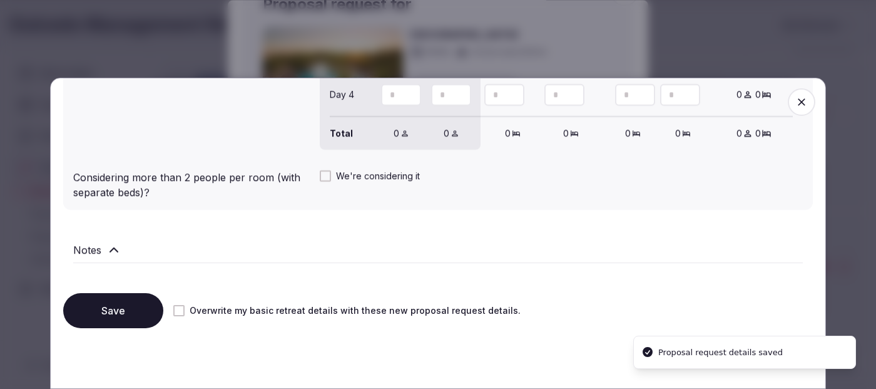
click at [803, 108] on icon "button" at bounding box center [801, 102] width 13 height 13
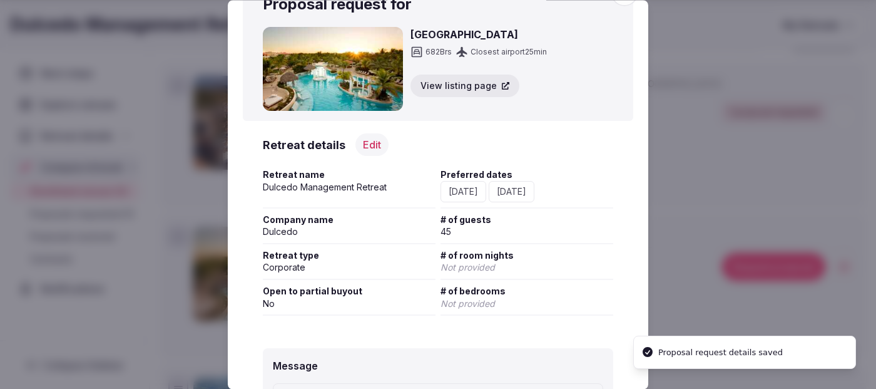
scroll to position [188, 0]
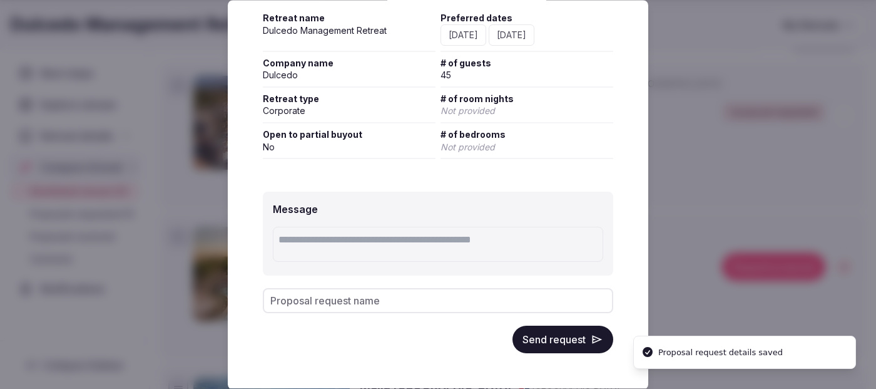
click at [575, 350] on button "Send request" at bounding box center [562, 340] width 101 height 28
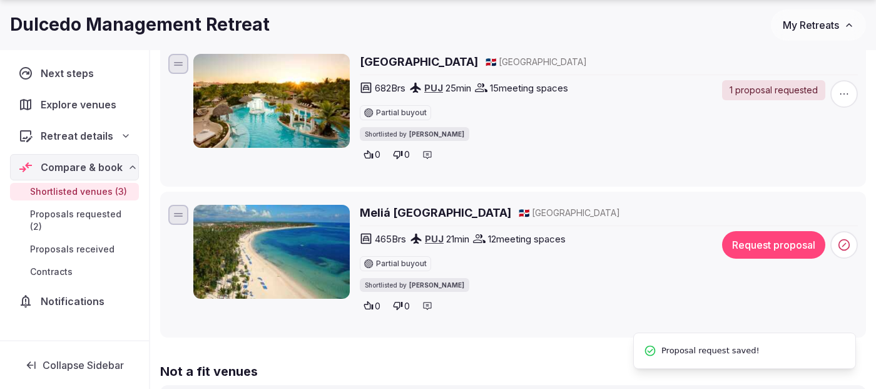
scroll to position [351, 0]
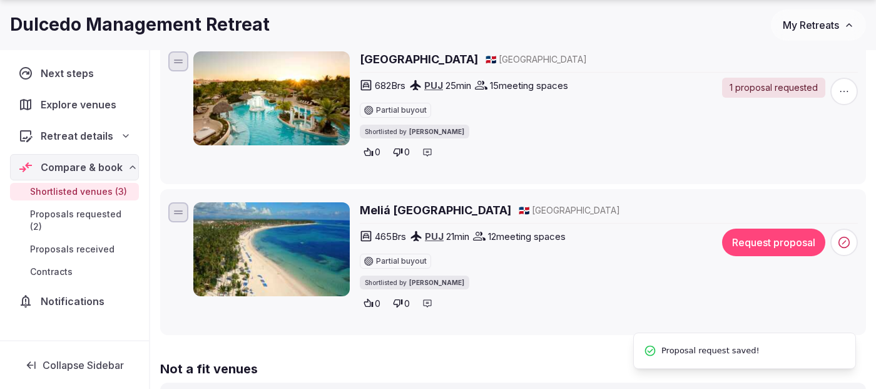
click at [781, 244] on button "Request proposal" at bounding box center [773, 242] width 103 height 28
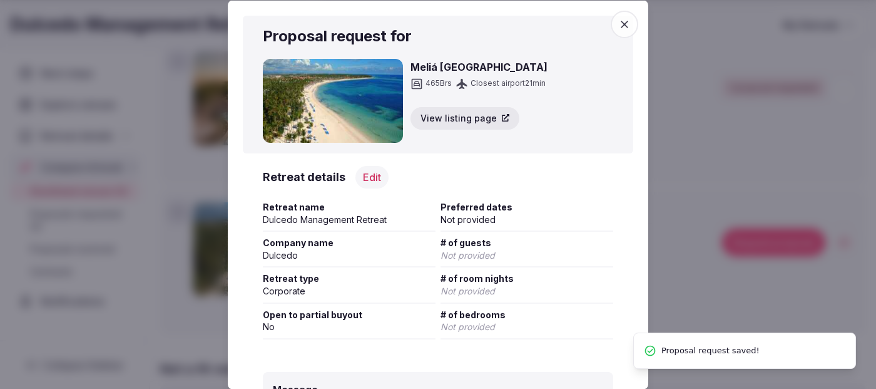
click at [364, 166] on button "Edit" at bounding box center [371, 176] width 33 height 23
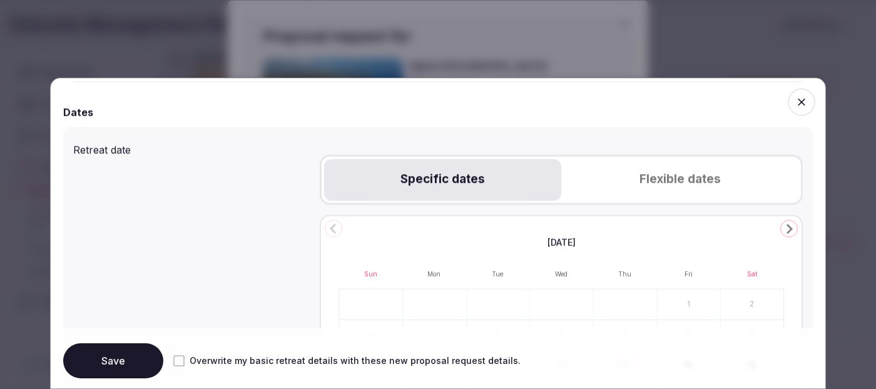
click at [678, 183] on button "Flexible dates" at bounding box center [679, 179] width 237 height 41
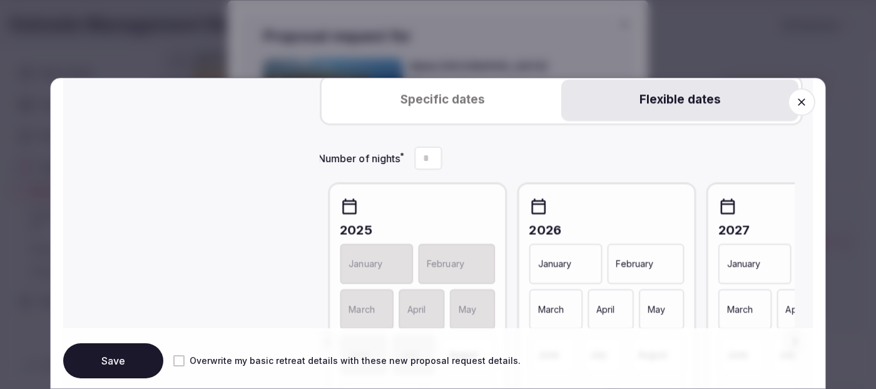
scroll to position [663, 0]
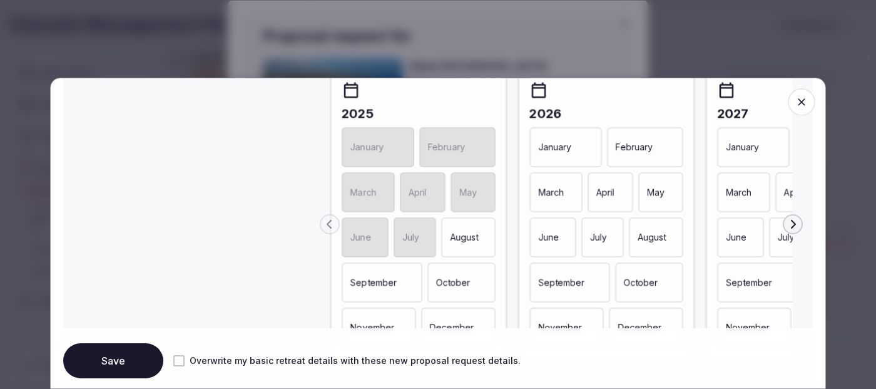
click at [658, 158] on div "February" at bounding box center [645, 147] width 76 height 40
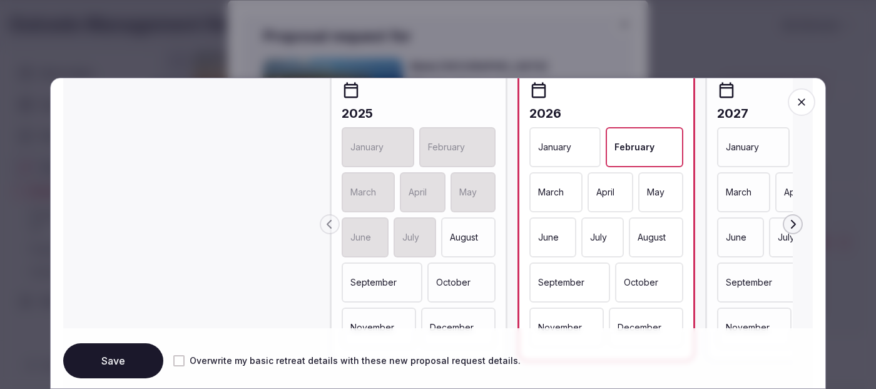
click at [570, 196] on div "March" at bounding box center [555, 192] width 53 height 40
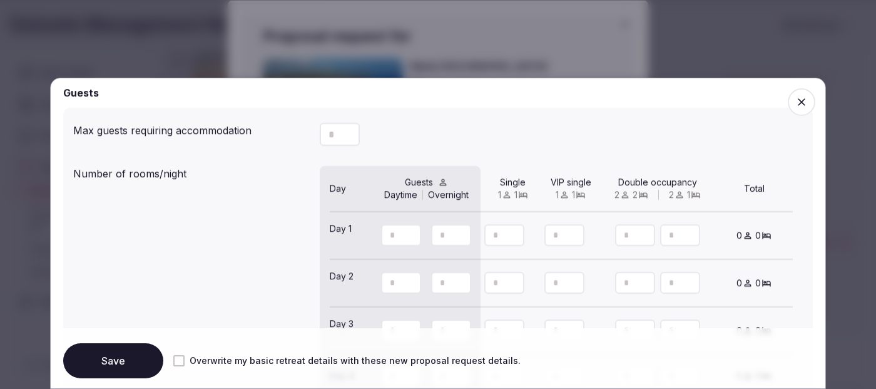
click at [350, 133] on icon "Increment" at bounding box center [350, 128] width 10 height 10
drag, startPoint x: 340, startPoint y: 134, endPoint x: 310, endPoint y: 134, distance: 30.0
click at [340, 134] on button "Increment" at bounding box center [350, 129] width 20 height 12
drag, startPoint x: 337, startPoint y: 136, endPoint x: 299, endPoint y: 136, distance: 38.2
click at [320, 136] on input "*" at bounding box center [340, 134] width 40 height 23
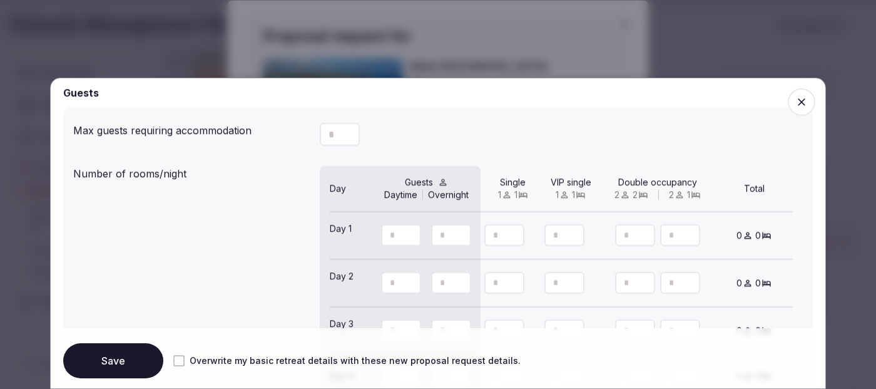
type input "**"
click at [445, 146] on div "**" at bounding box center [561, 134] width 483 height 33
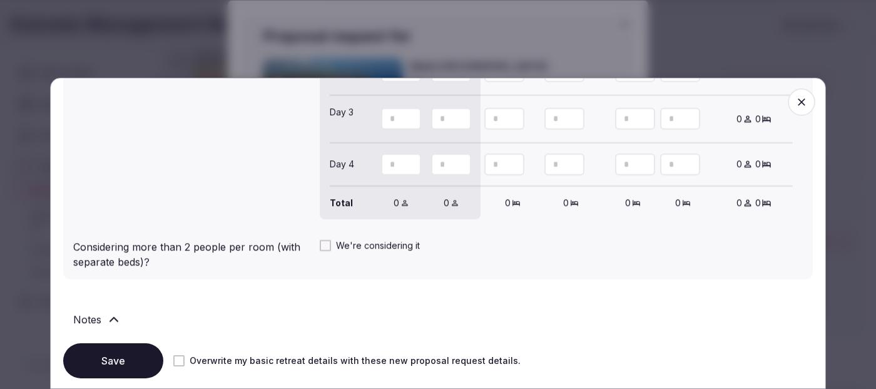
scroll to position [1336, 0]
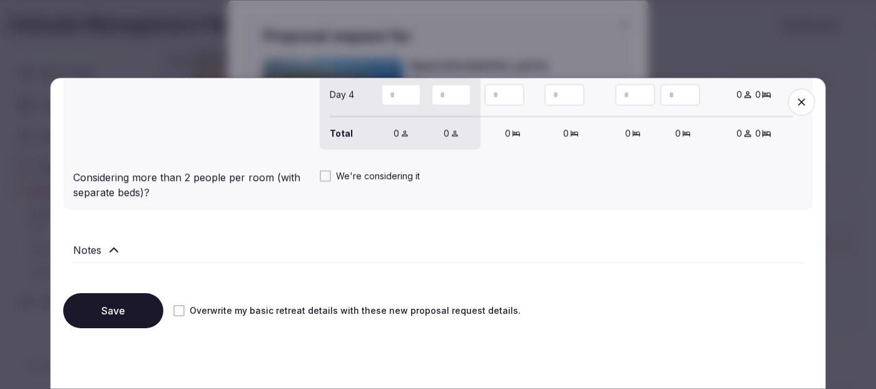
click at [89, 310] on button "Save" at bounding box center [113, 310] width 100 height 35
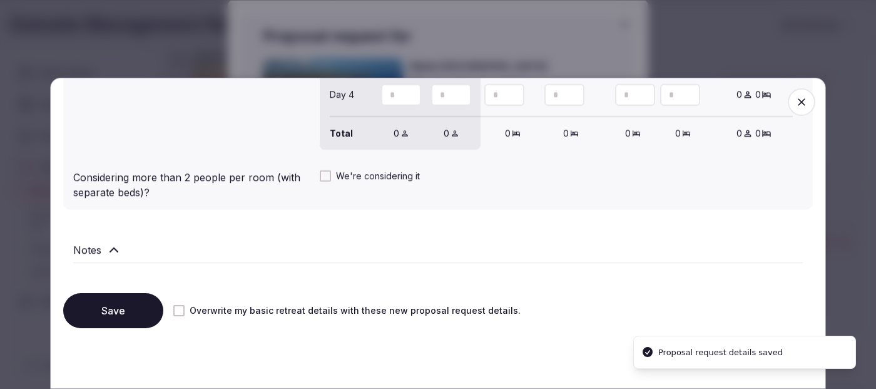
click at [802, 104] on icon "button" at bounding box center [801, 102] width 13 height 13
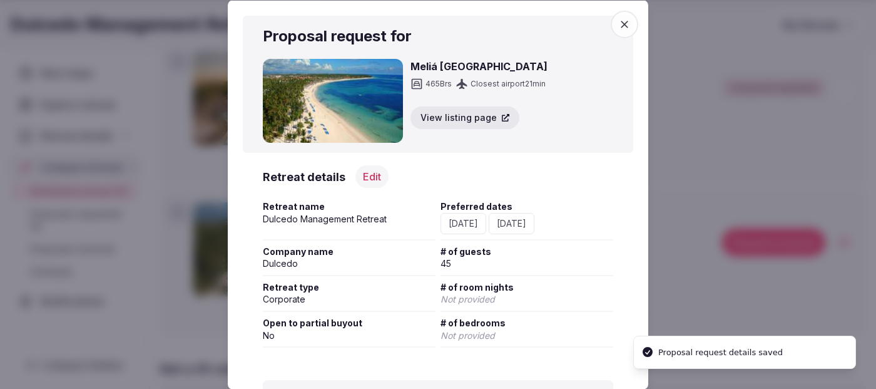
scroll to position [188, 0]
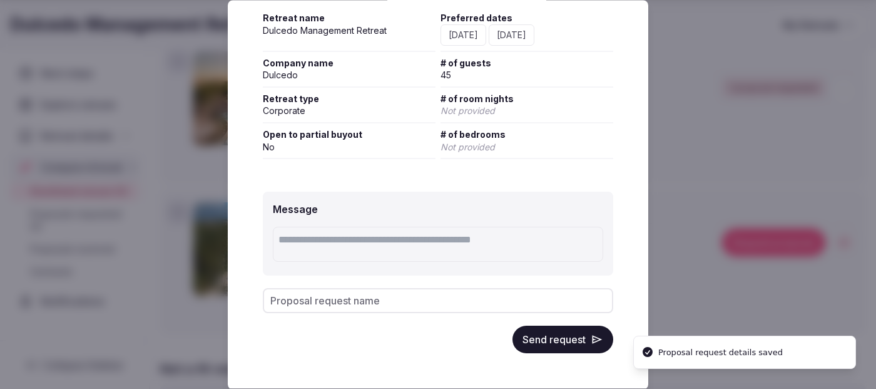
click at [396, 306] on input "Proposal request name" at bounding box center [438, 300] width 350 height 25
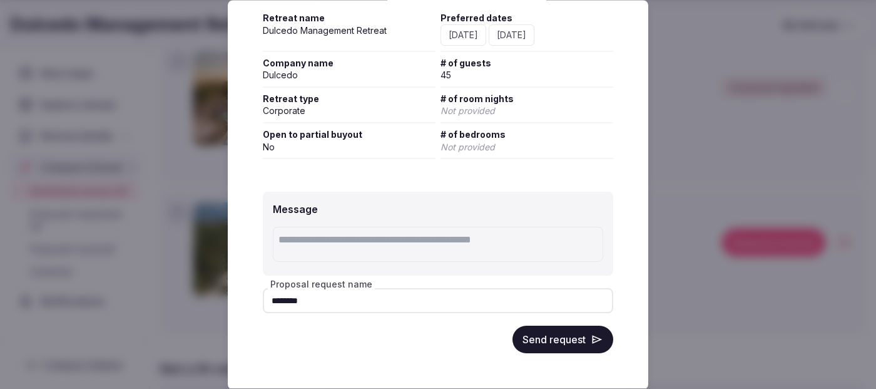
type input "********"
click at [562, 343] on button "Send request" at bounding box center [562, 340] width 101 height 28
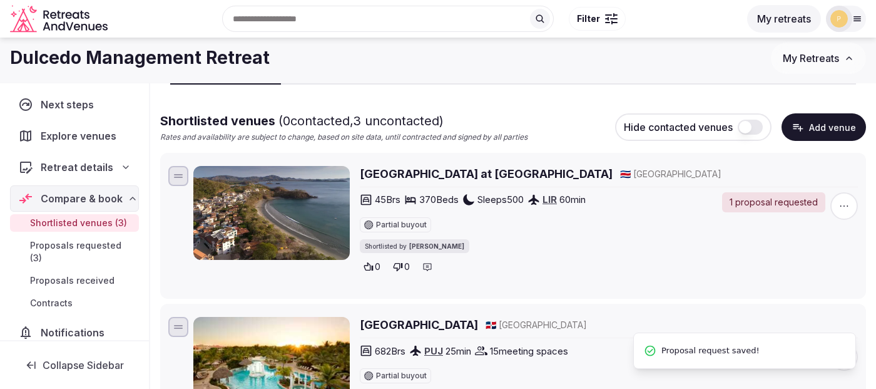
scroll to position [0, 0]
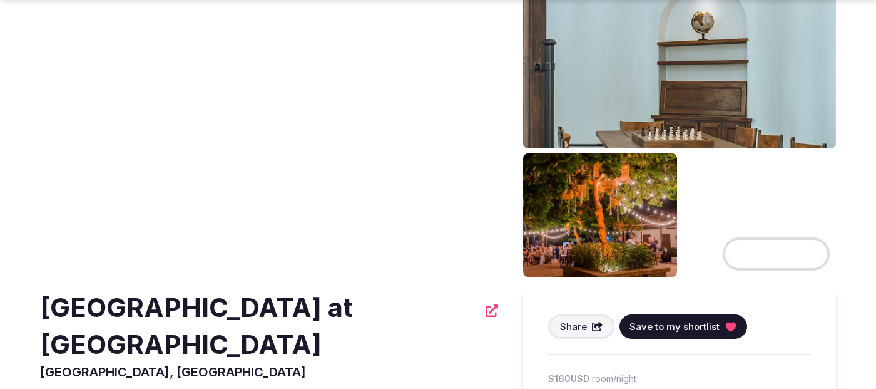
scroll to position [91, 0]
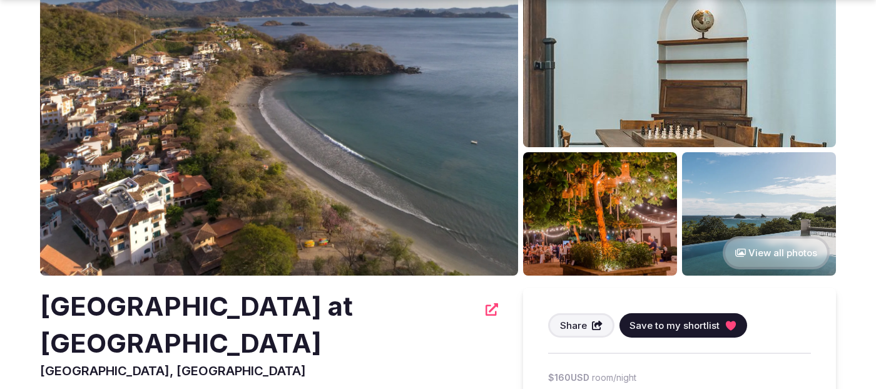
click at [425, 183] on img at bounding box center [279, 123] width 478 height 303
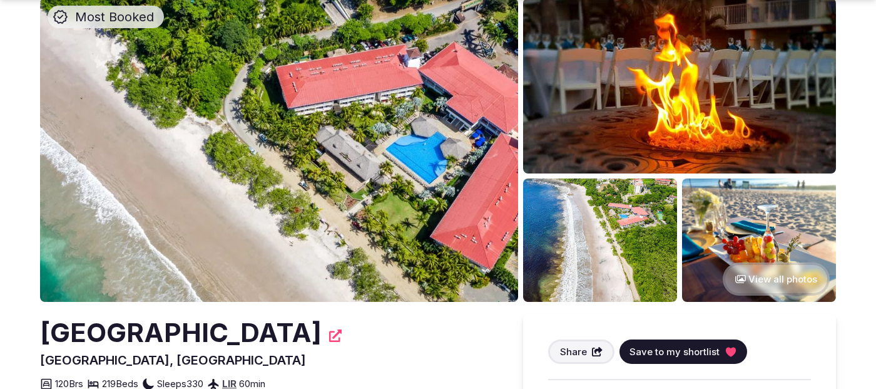
scroll to position [72, 0]
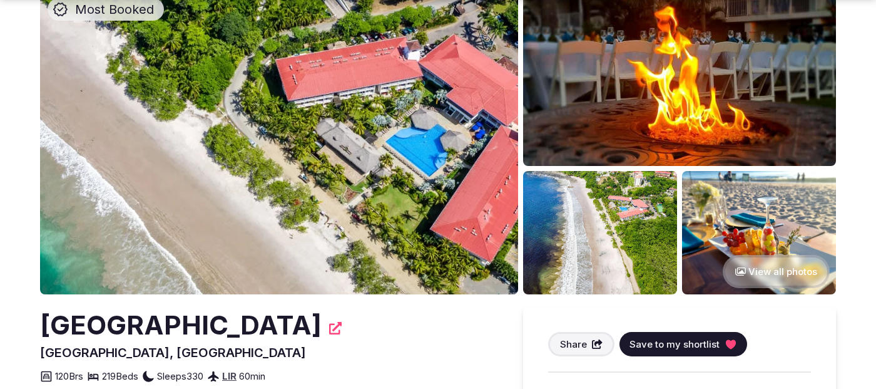
click at [490, 228] on img at bounding box center [279, 142] width 478 height 303
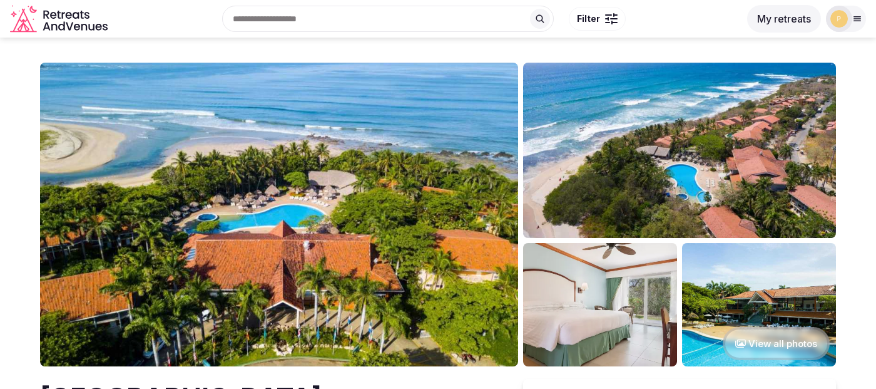
click at [229, 172] on img at bounding box center [279, 214] width 478 height 303
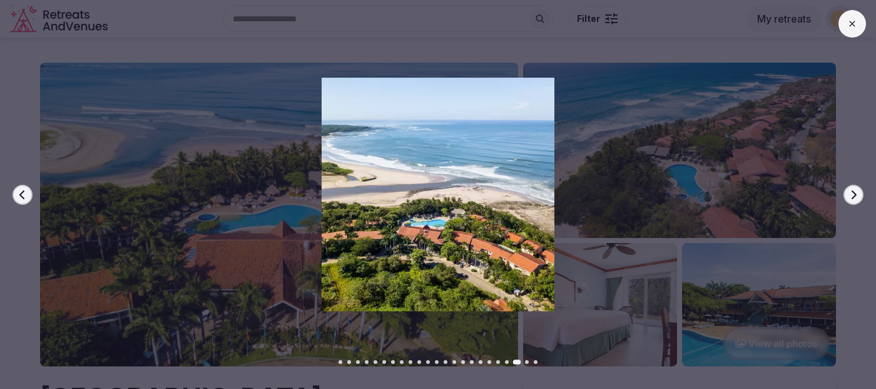
click at [857, 8] on div "Previous slide Next slide" at bounding box center [438, 194] width 876 height 389
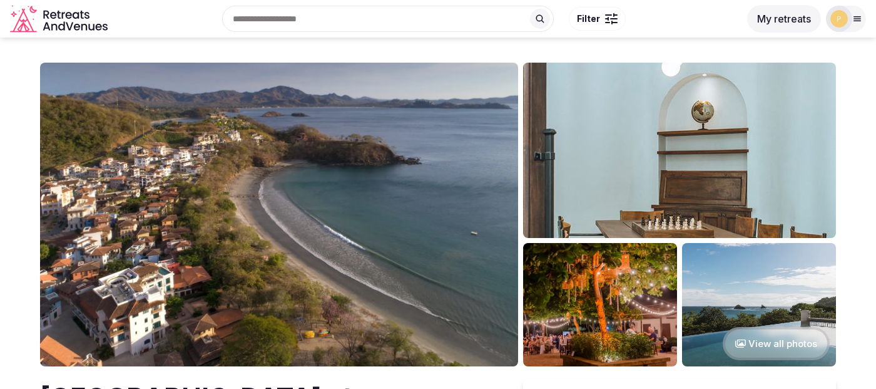
click at [386, 243] on img at bounding box center [279, 214] width 478 height 303
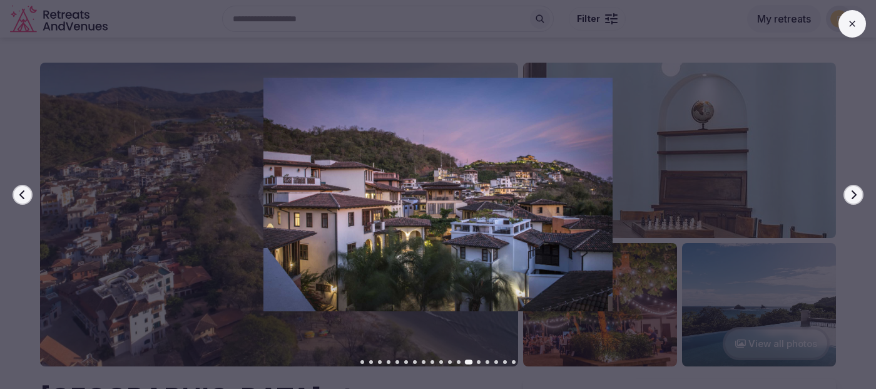
click at [854, 32] on button at bounding box center [852, 24] width 28 height 28
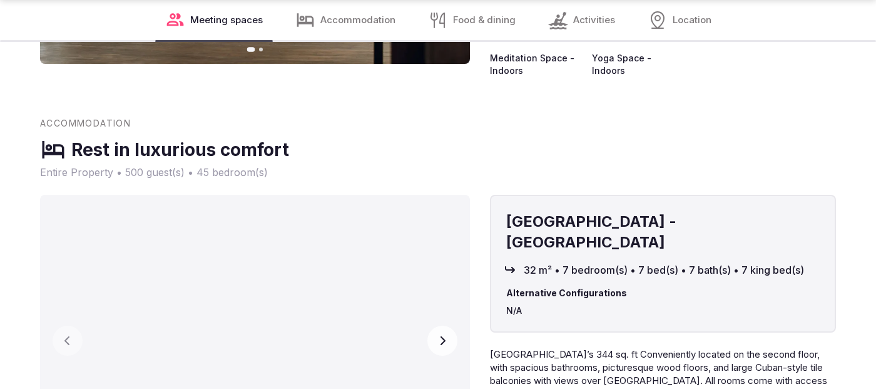
scroll to position [3965, 0]
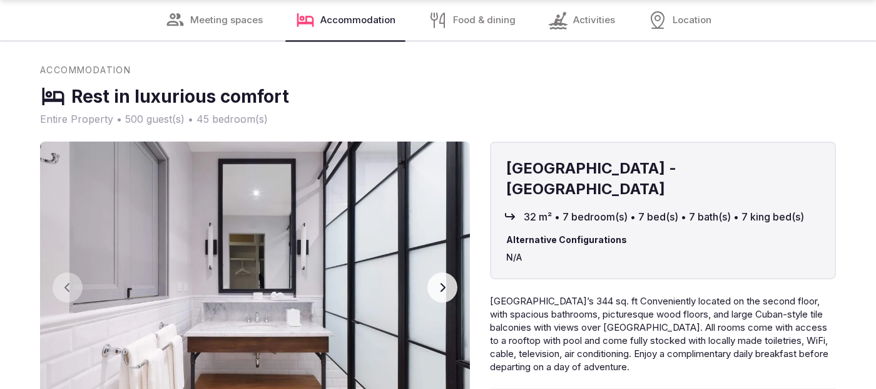
click at [453, 272] on button "Next slide" at bounding box center [442, 287] width 30 height 30
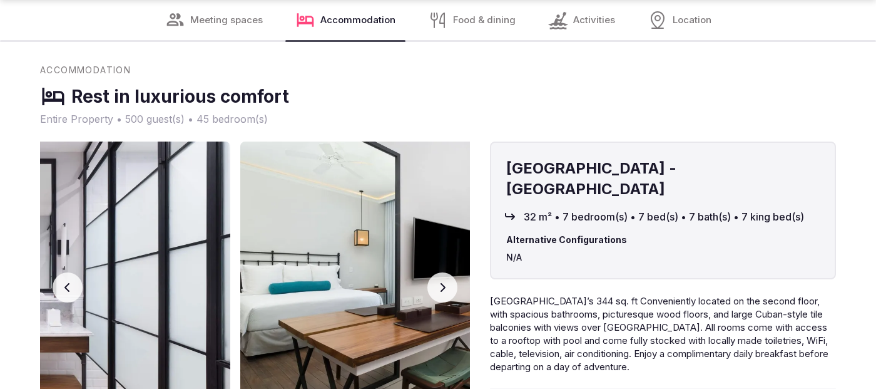
click at [453, 272] on button "Next slide" at bounding box center [442, 287] width 30 height 30
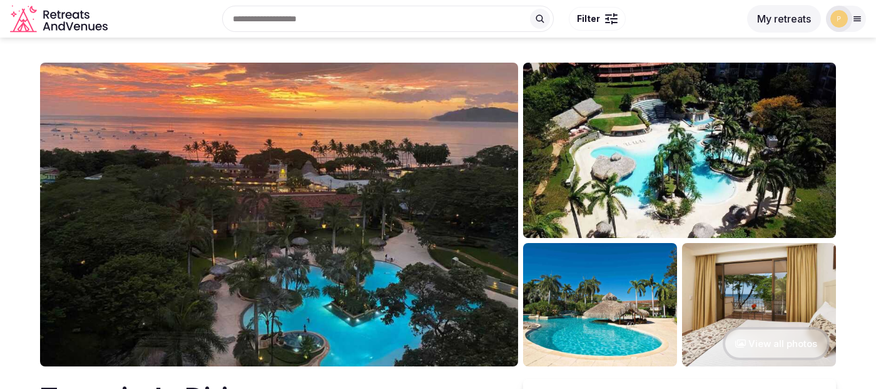
click at [492, 235] on img at bounding box center [279, 214] width 478 height 303
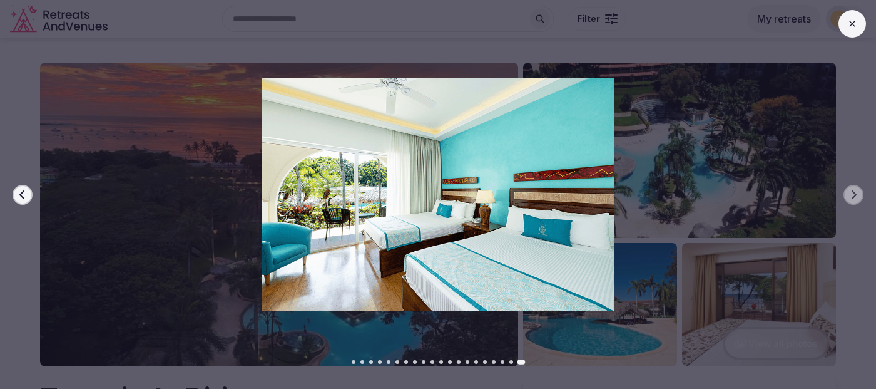
click at [843, 28] on button at bounding box center [852, 24] width 28 height 28
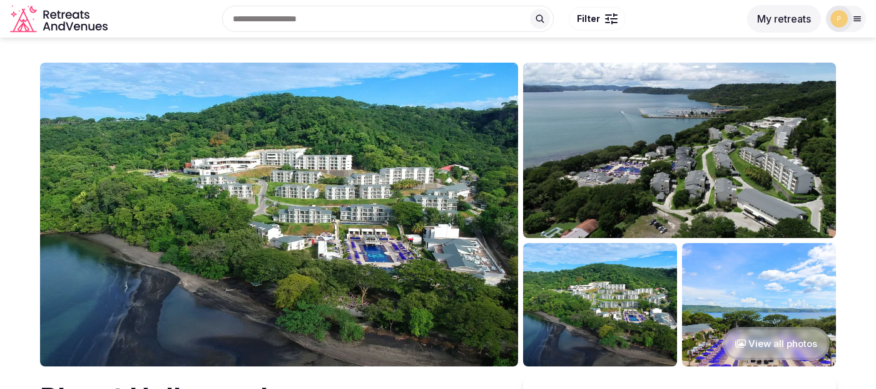
click at [285, 186] on img at bounding box center [279, 214] width 478 height 303
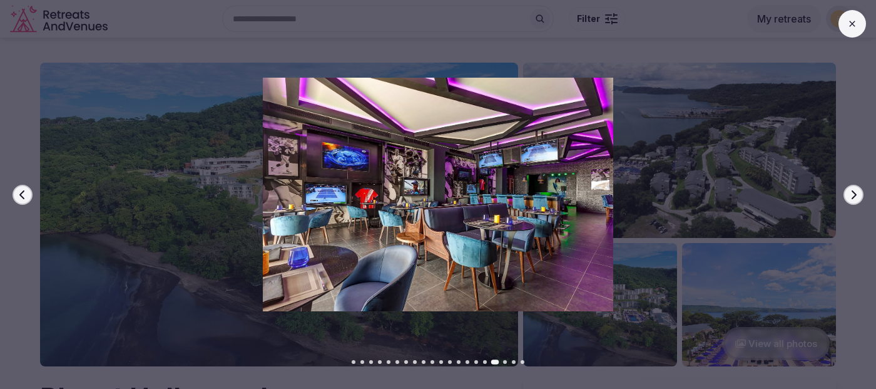
click at [852, 28] on icon at bounding box center [852, 24] width 10 height 10
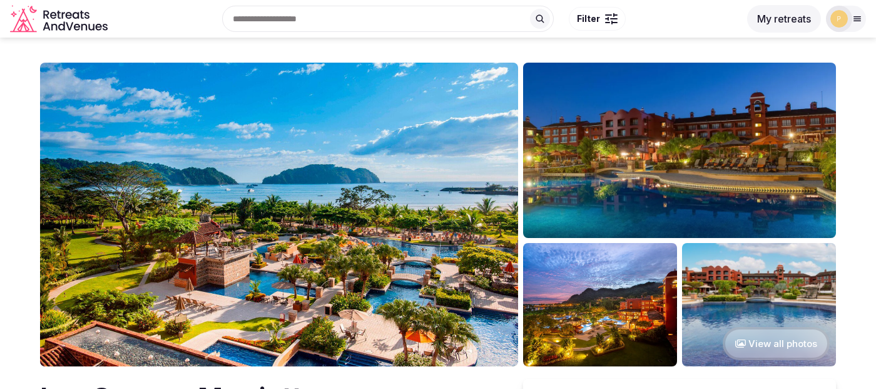
click at [255, 167] on img at bounding box center [279, 214] width 478 height 303
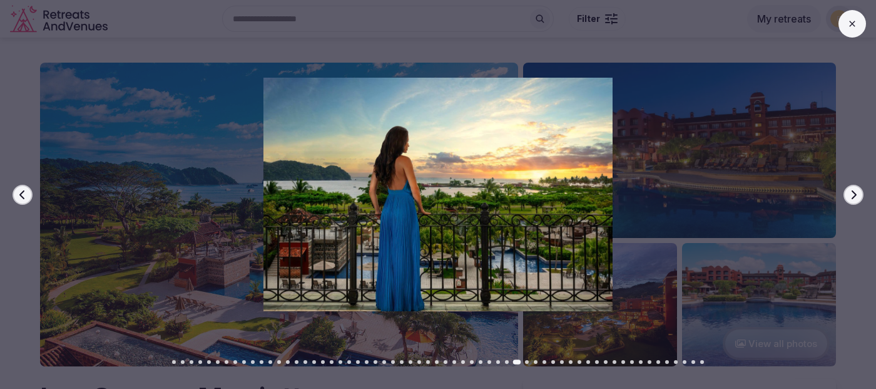
click at [847, 26] on icon at bounding box center [852, 24] width 10 height 10
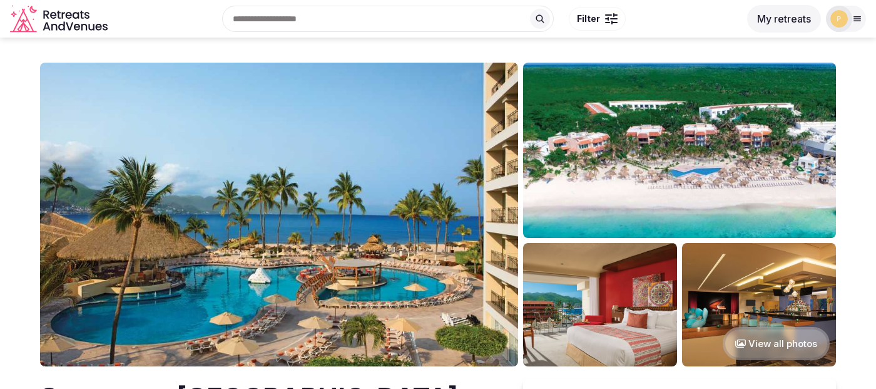
click at [229, 226] on img at bounding box center [279, 214] width 478 height 303
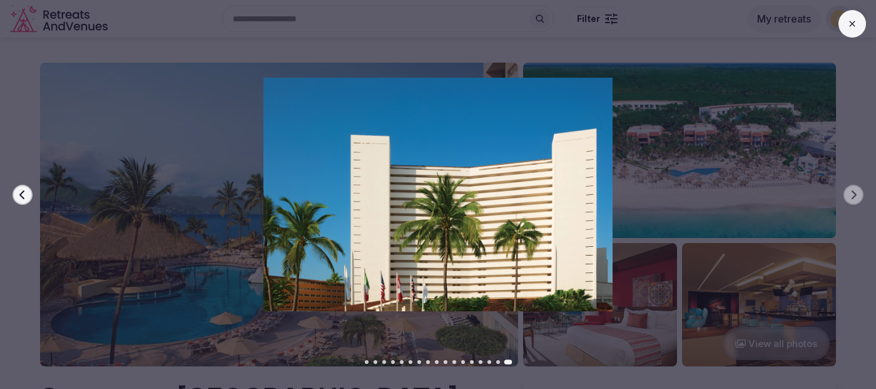
click at [855, 14] on button at bounding box center [852, 24] width 28 height 28
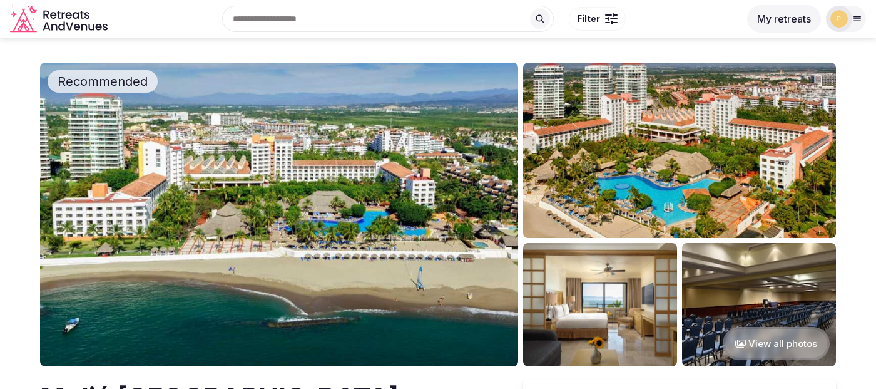
click at [170, 206] on img at bounding box center [279, 214] width 478 height 303
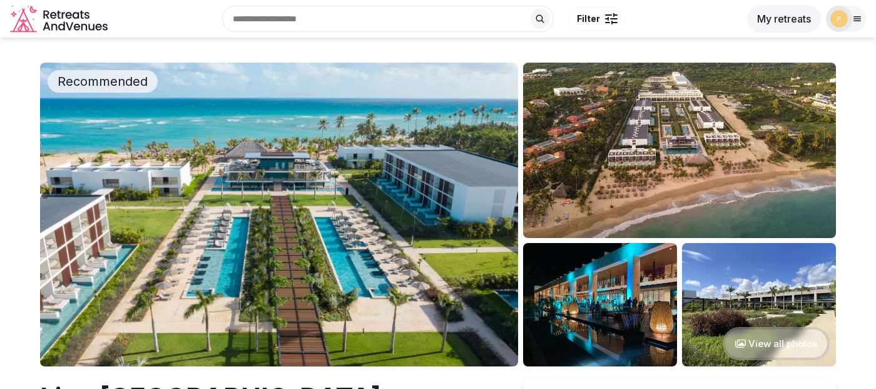
click at [315, 221] on img at bounding box center [279, 214] width 478 height 303
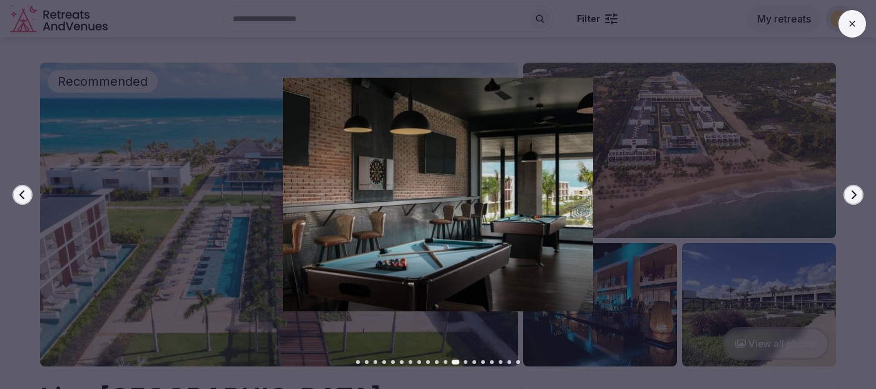
click at [853, 33] on button at bounding box center [852, 24] width 28 height 28
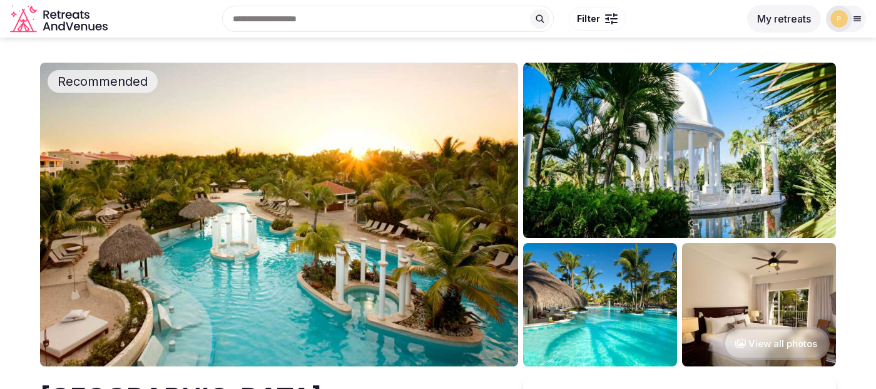
click at [218, 187] on img at bounding box center [279, 214] width 478 height 303
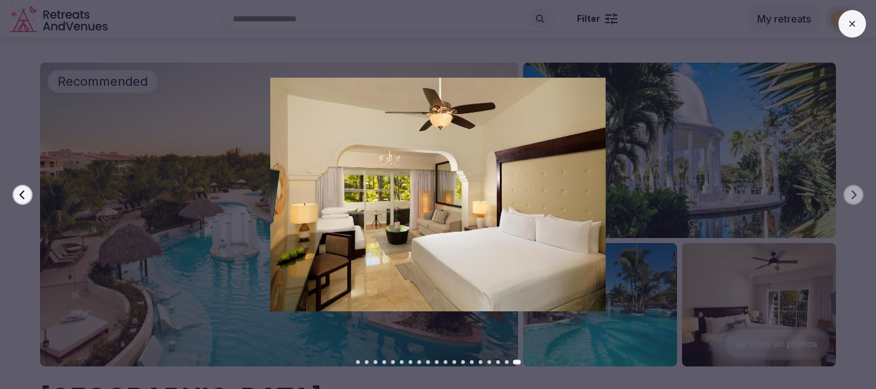
click at [850, 31] on button at bounding box center [852, 24] width 28 height 28
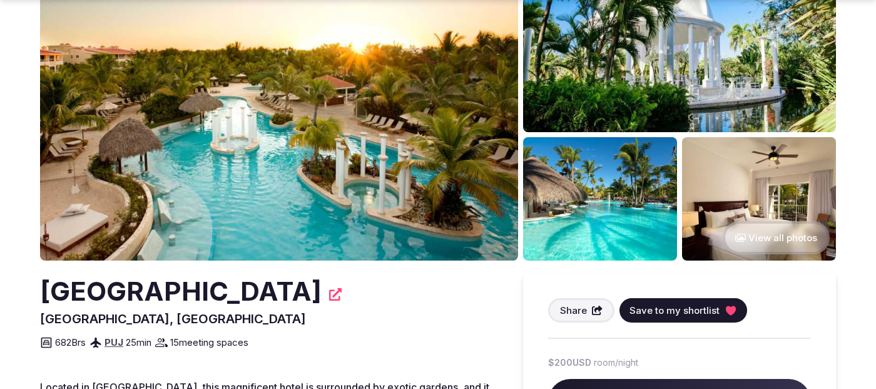
scroll to position [105, 0]
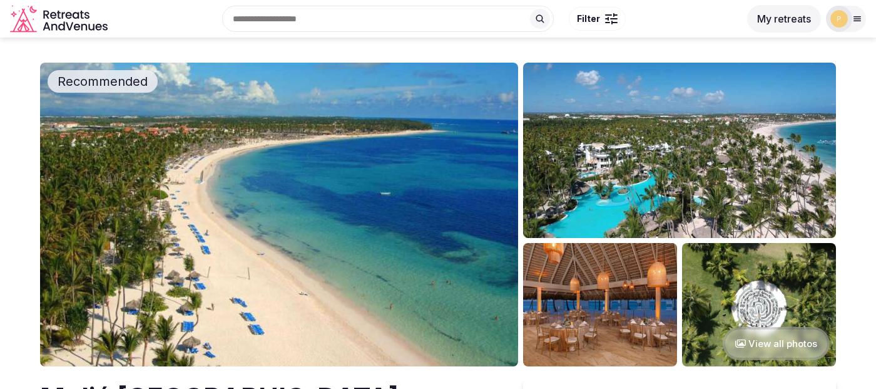
click at [210, 170] on img at bounding box center [279, 214] width 478 height 303
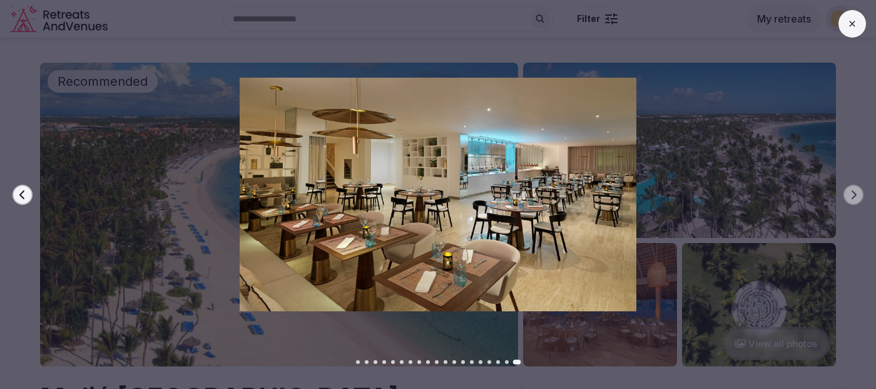
click at [863, 40] on div "Previous slide Next slide" at bounding box center [438, 194] width 876 height 389
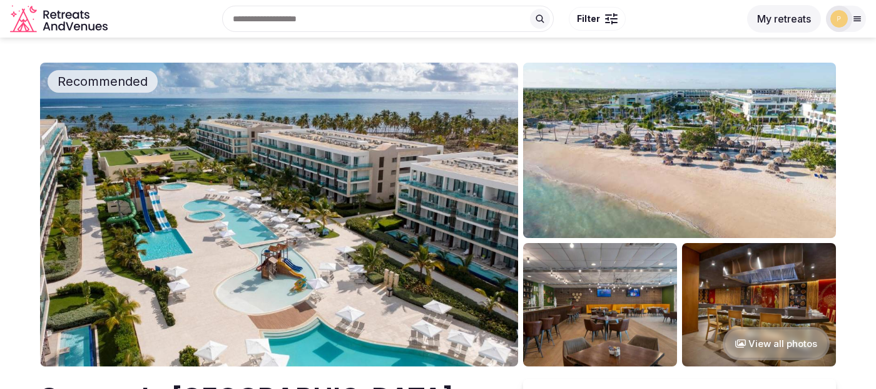
click at [248, 161] on img at bounding box center [279, 214] width 478 height 303
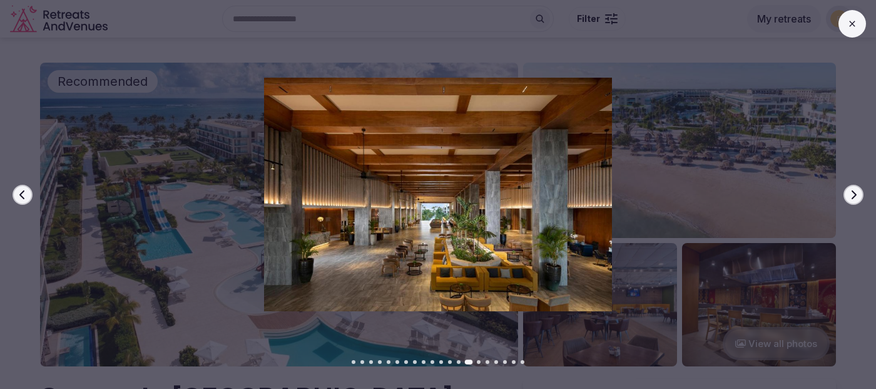
click at [845, 23] on button at bounding box center [852, 24] width 28 height 28
